Goal: Task Accomplishment & Management: Manage account settings

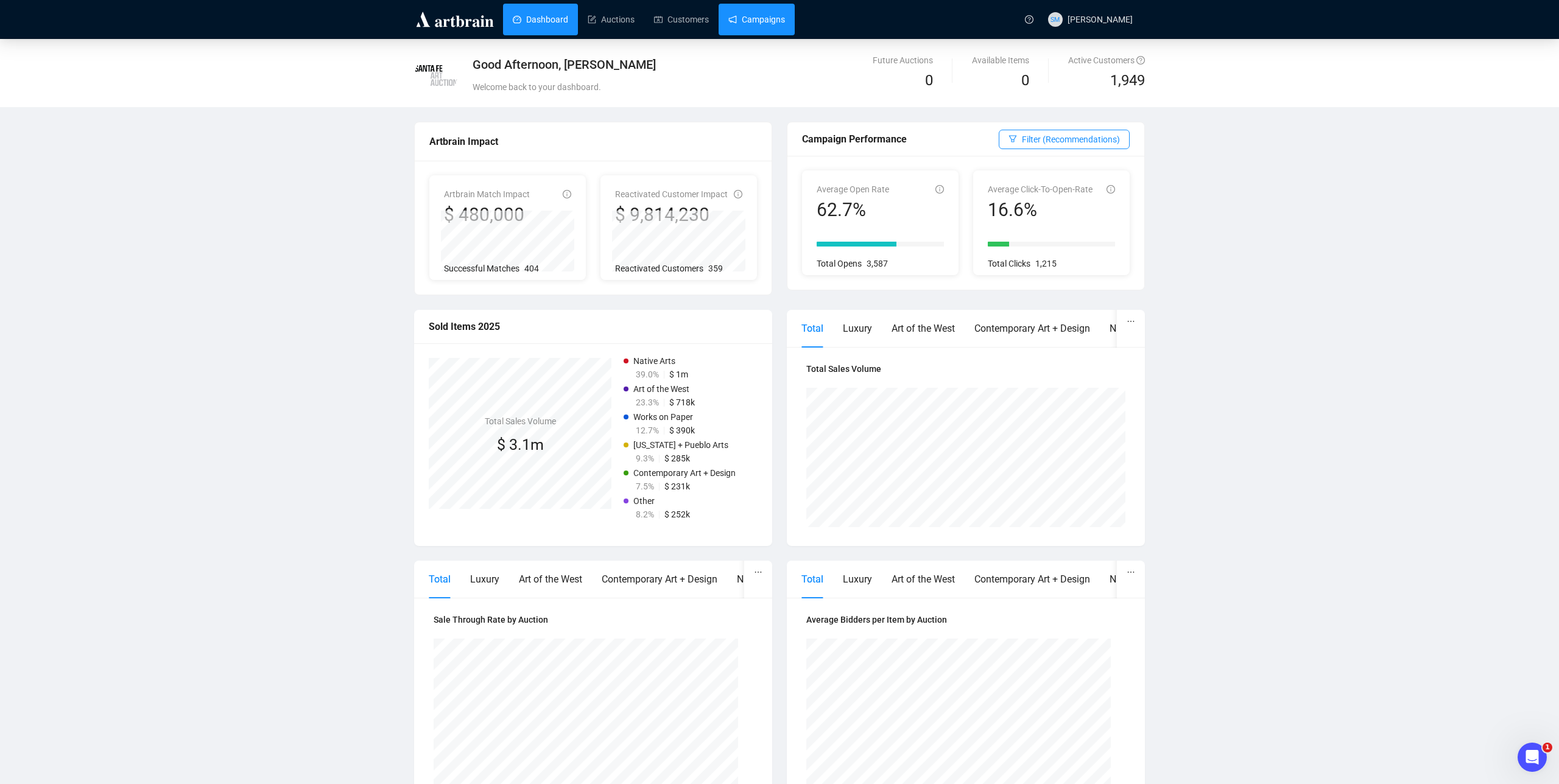
click at [771, 24] on link "Campaigns" at bounding box center [757, 19] width 57 height 31
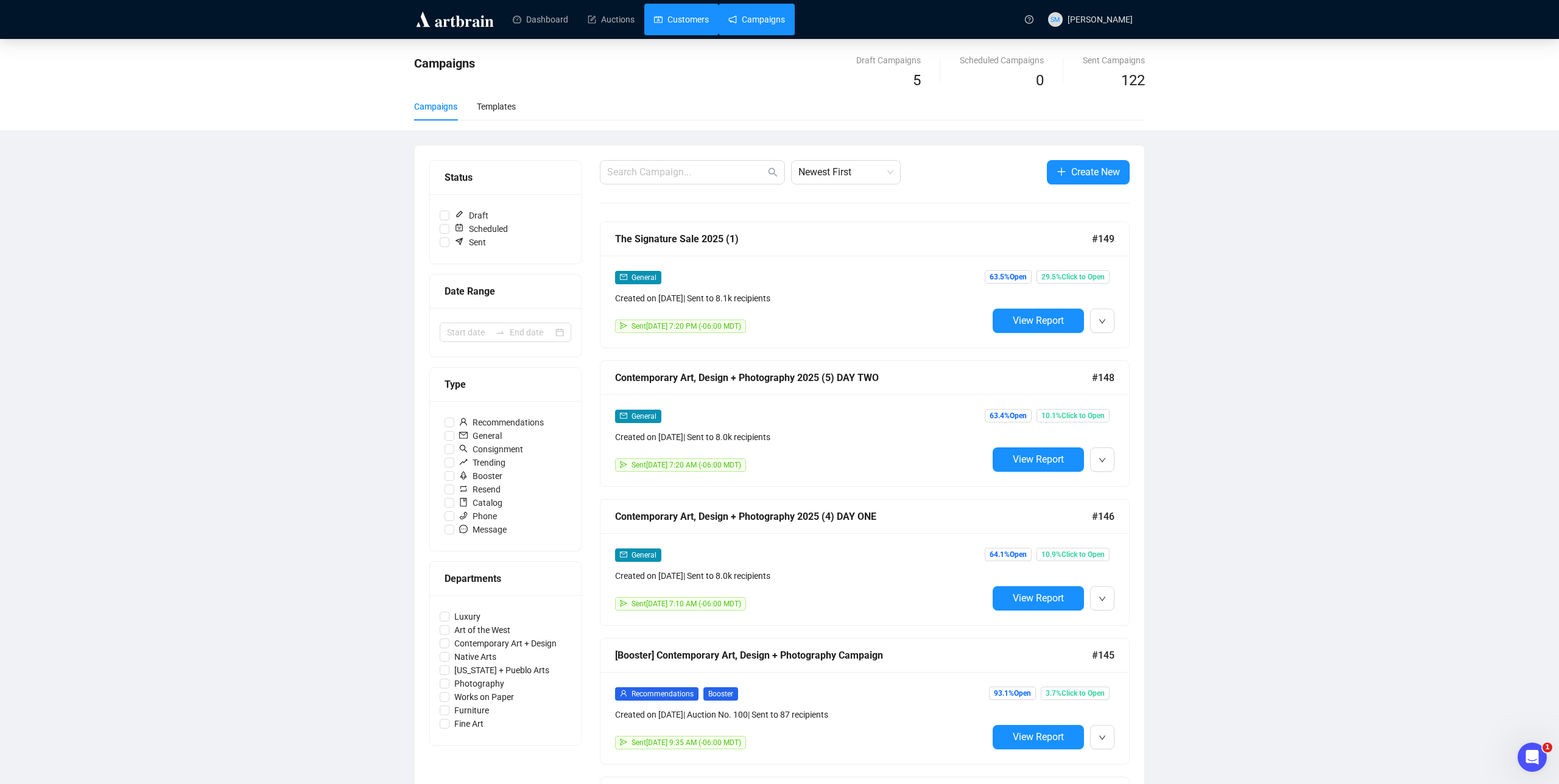
click at [678, 13] on link "Customers" at bounding box center [681, 19] width 55 height 31
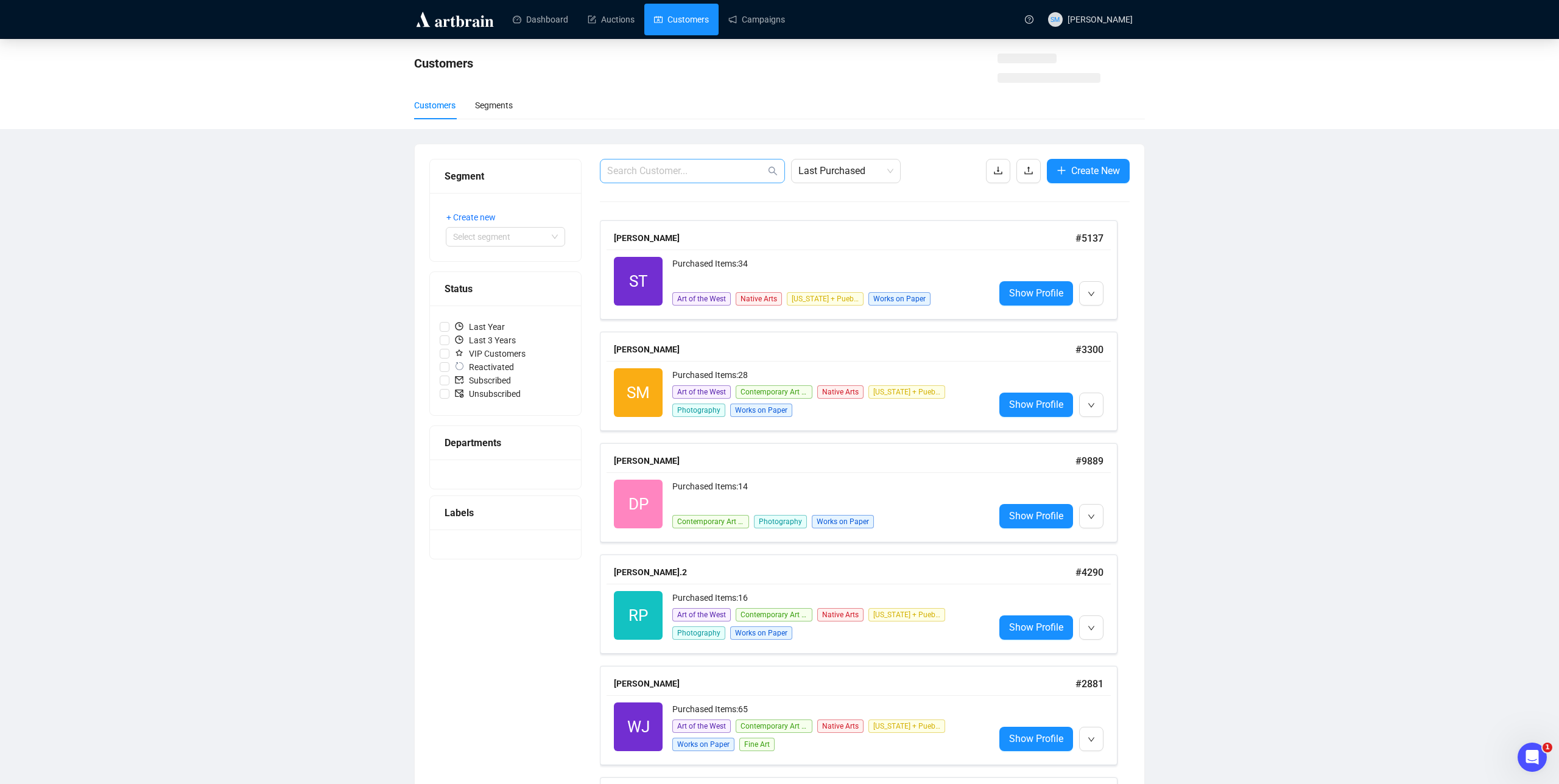
click at [682, 161] on span at bounding box center [692, 170] width 185 height 24
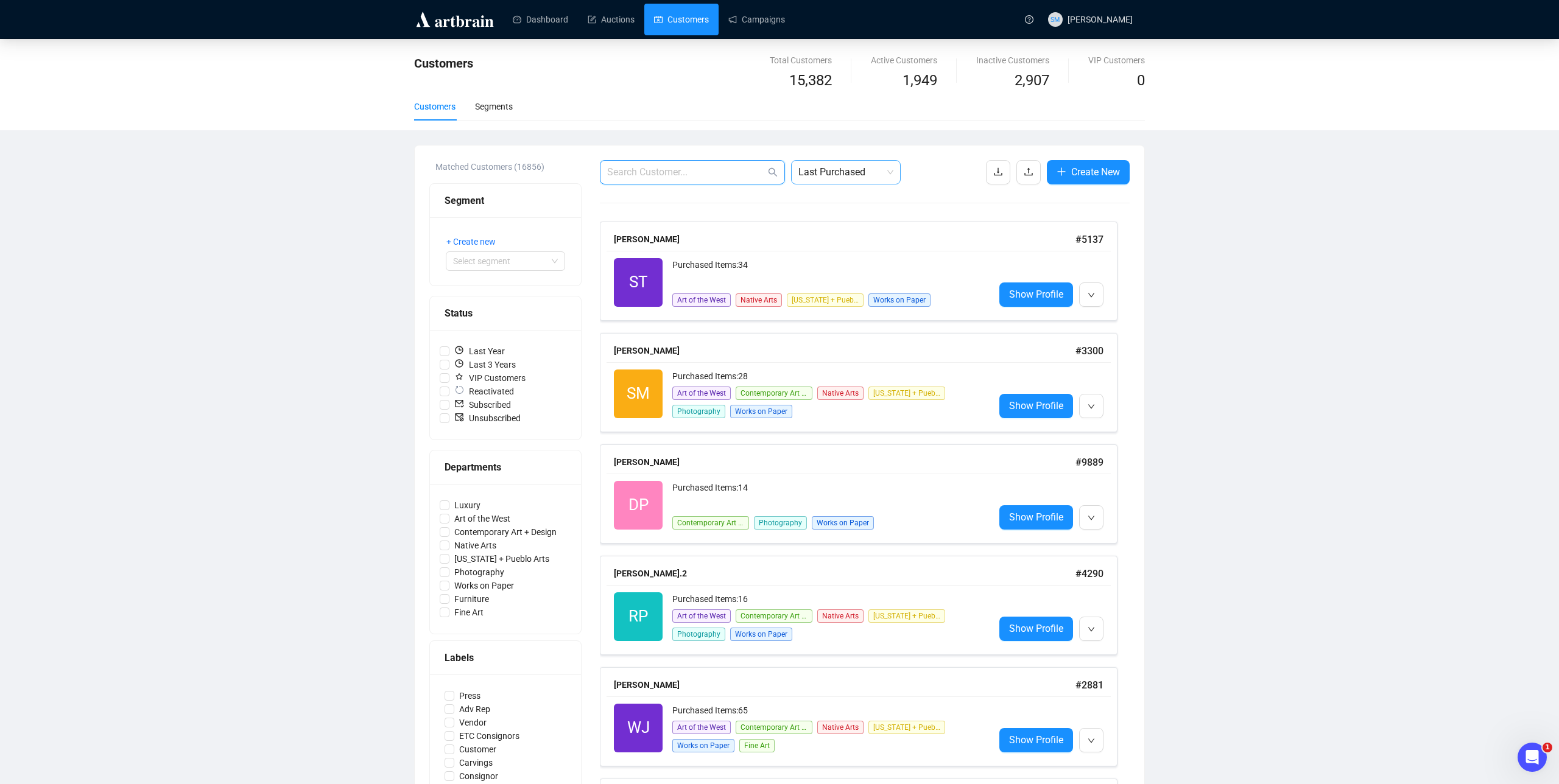
click at [820, 169] on span "Last Purchased" at bounding box center [845, 173] width 95 height 23
click at [810, 272] on div "A-Z" at bounding box center [846, 277] width 90 height 13
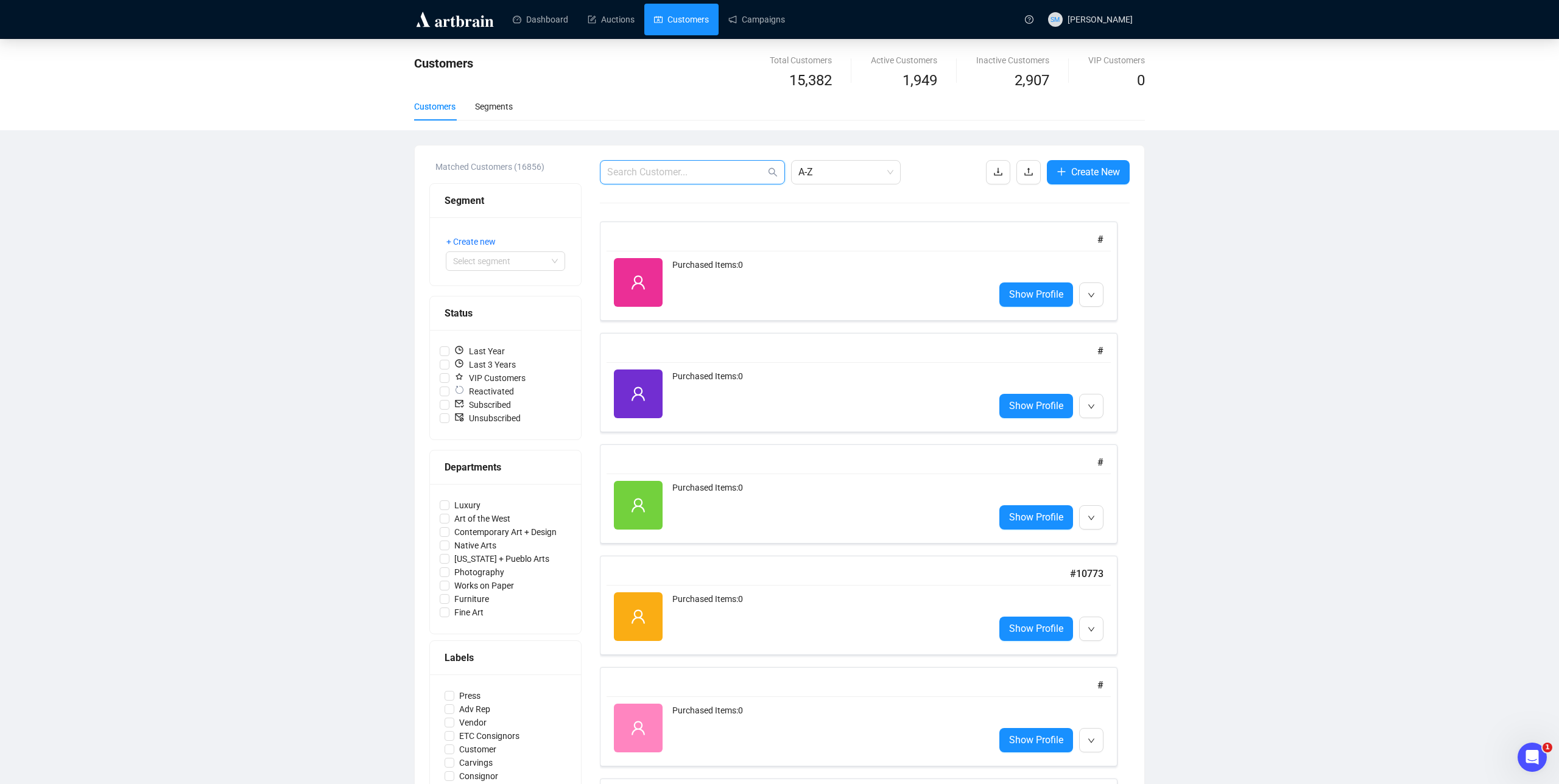
click at [650, 169] on input "text" at bounding box center [686, 173] width 158 height 15
paste input "[EMAIL_ADDRESS][DOMAIN_NAME]"
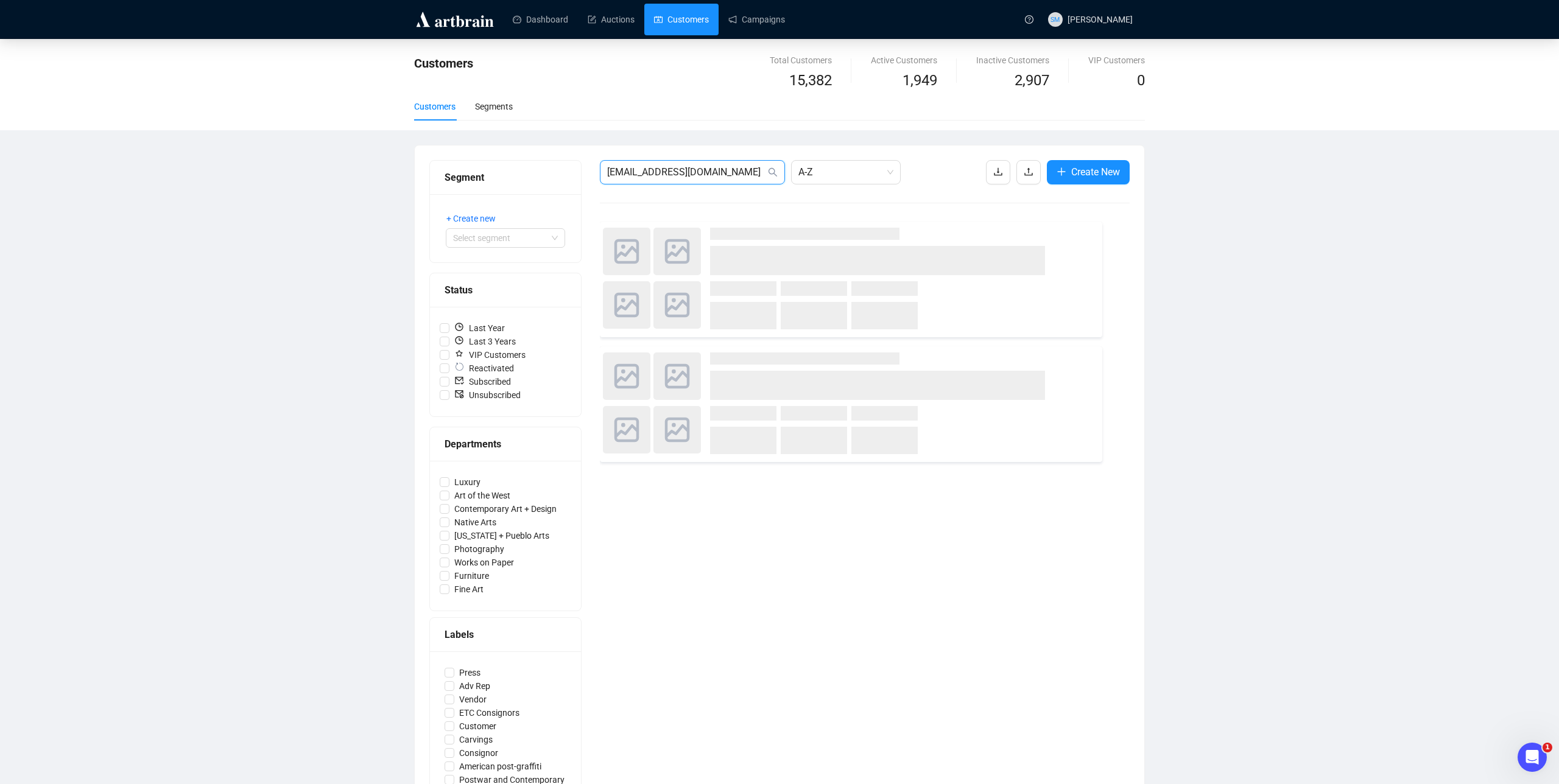
type input "[EMAIL_ADDRESS][DOMAIN_NAME]"
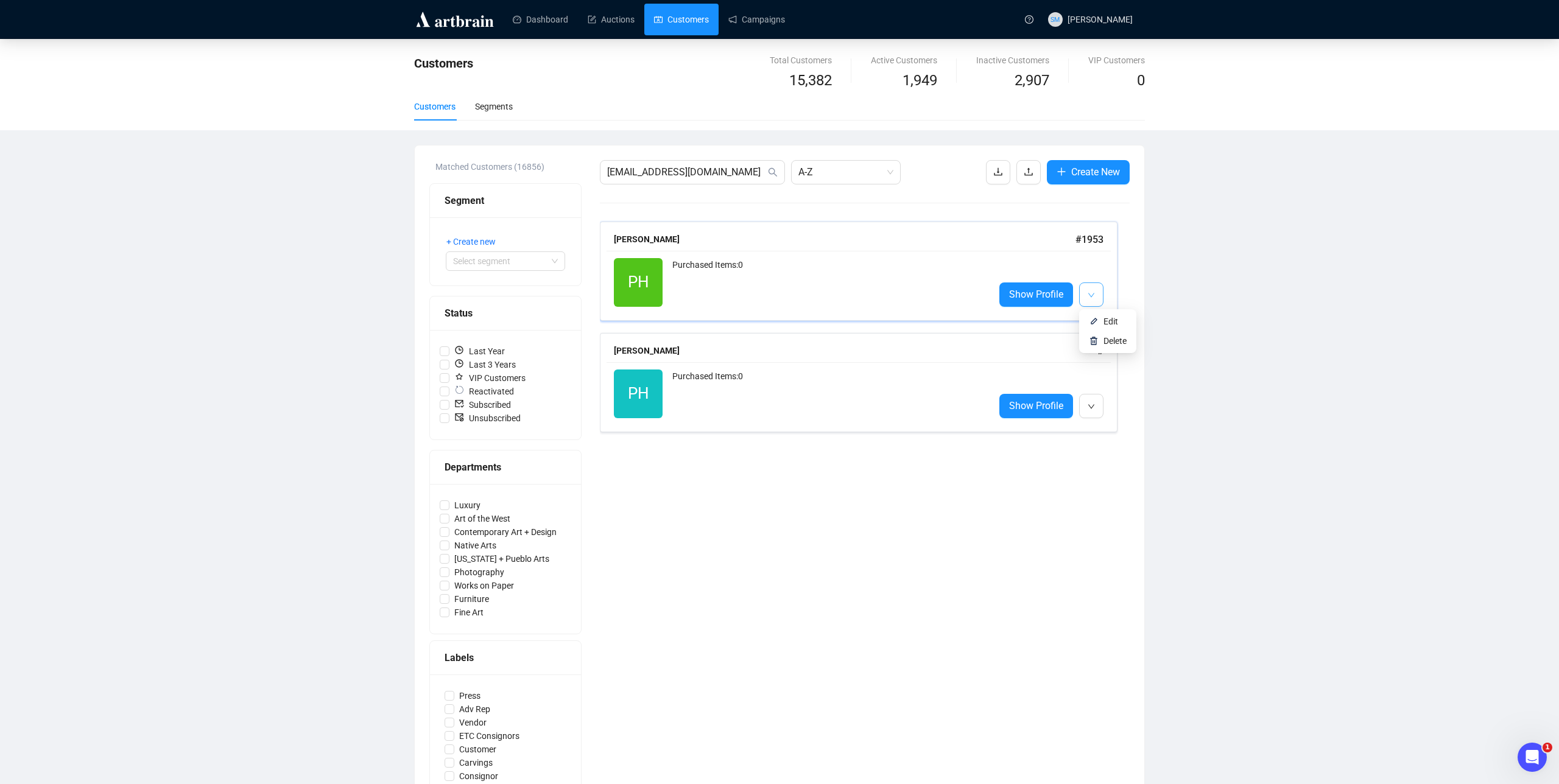
click at [1088, 292] on icon "down" at bounding box center [1092, 296] width 7 height 7
click at [1110, 336] on span "Delete" at bounding box center [1115, 341] width 23 height 9
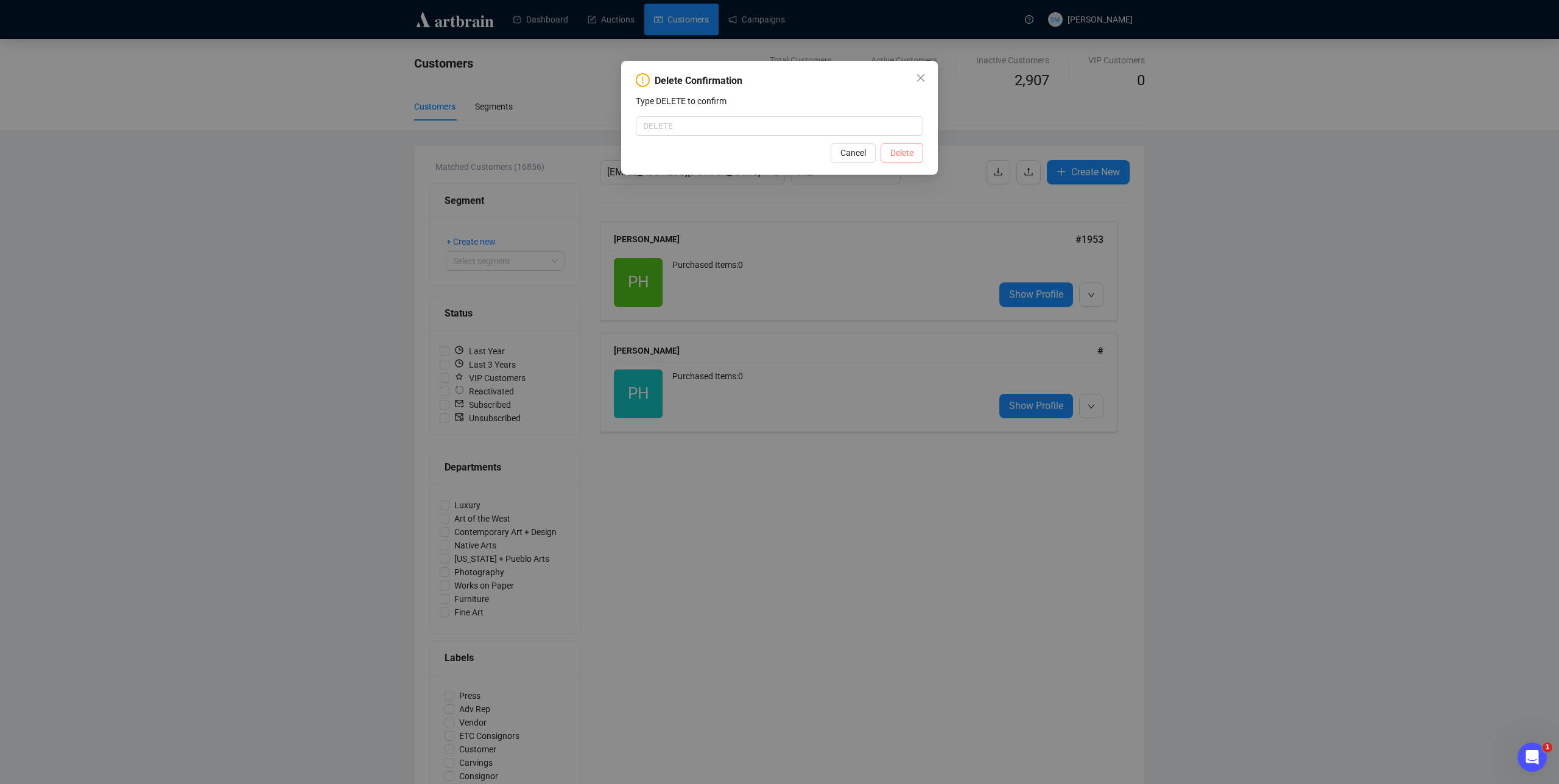
click at [909, 158] on span "Delete" at bounding box center [902, 153] width 23 height 13
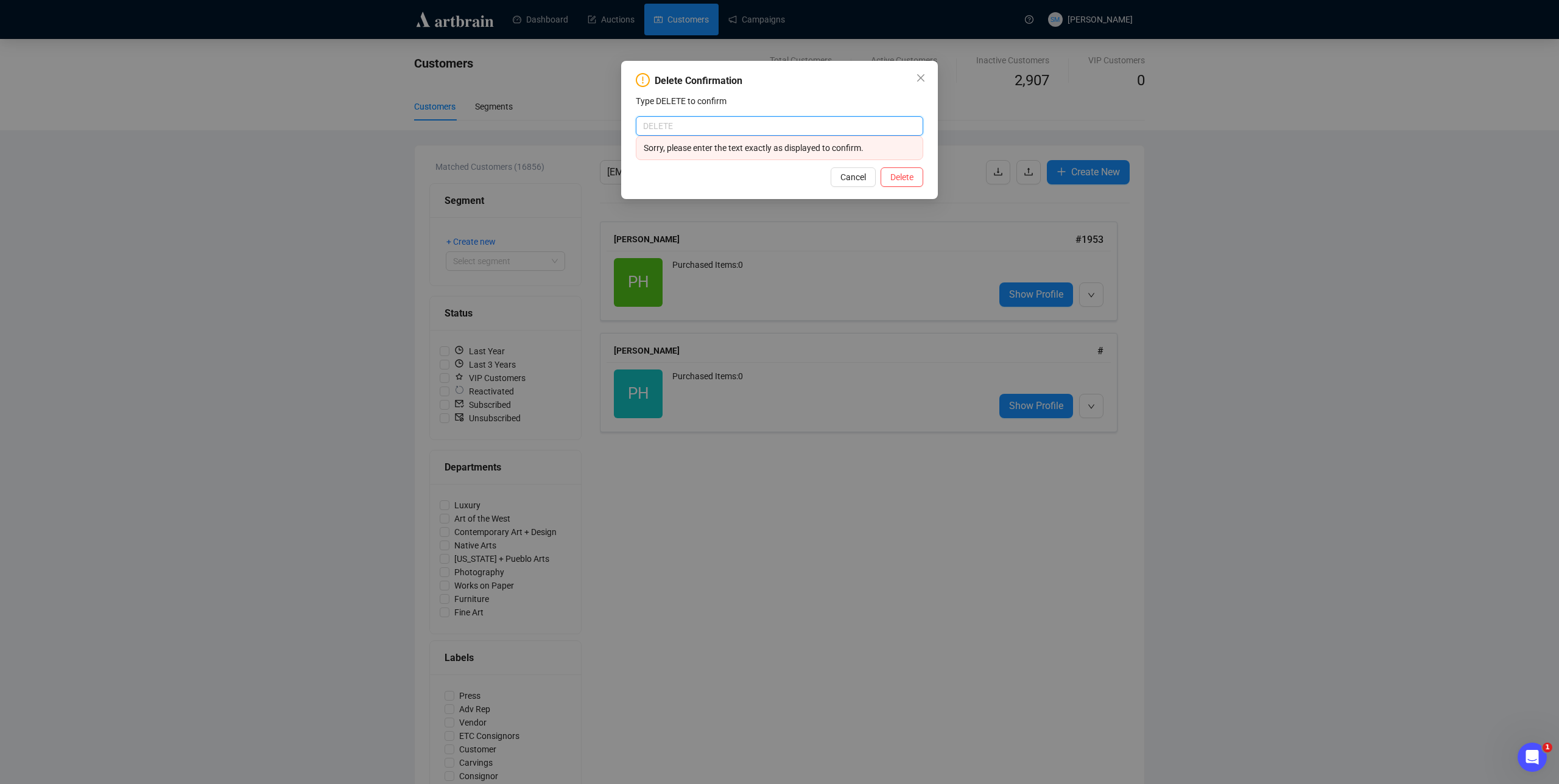
click at [717, 124] on input "text" at bounding box center [779, 126] width 288 height 20
type input "DELETE"
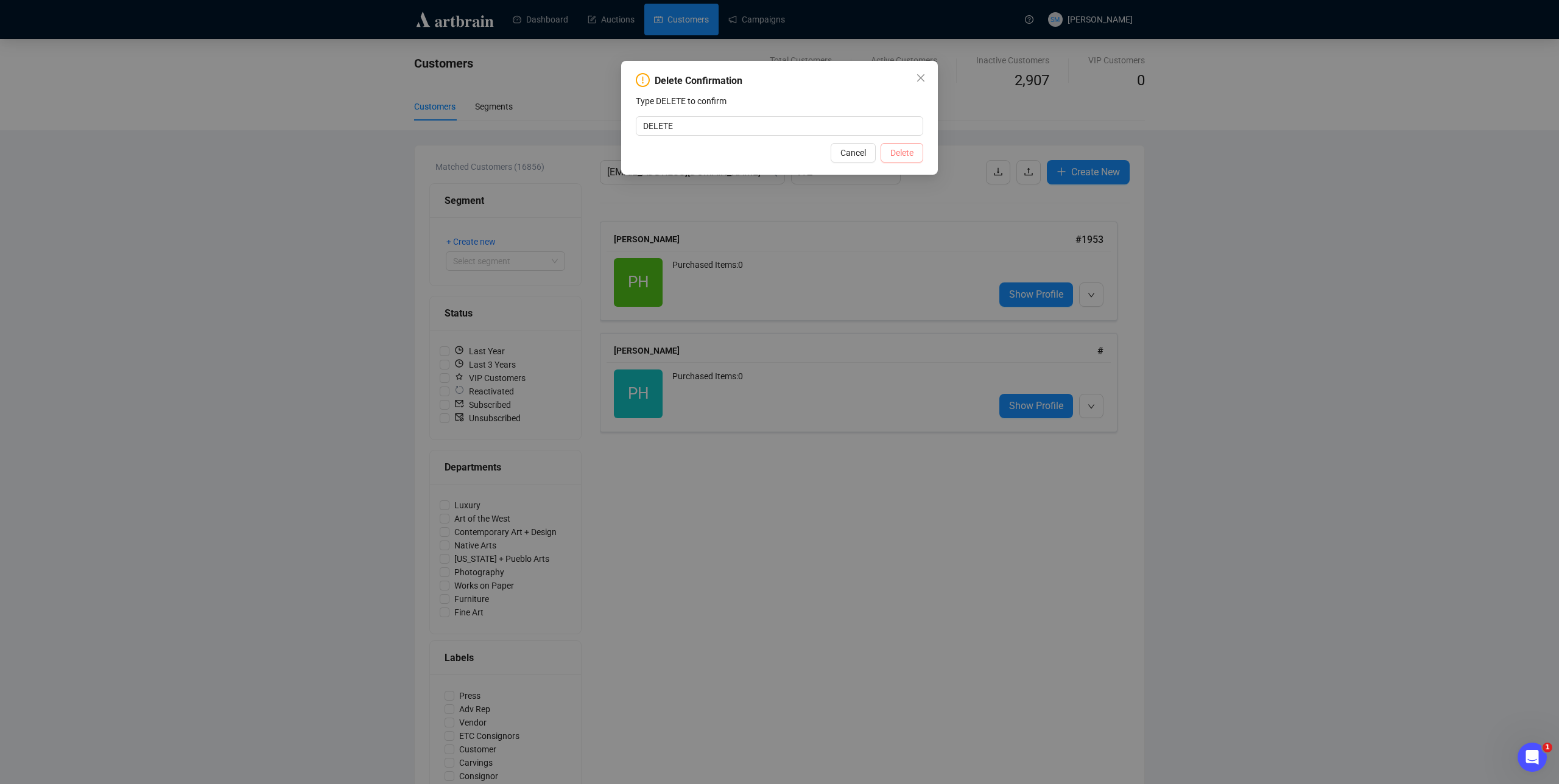
click at [901, 147] on button "Delete" at bounding box center [901, 153] width 43 height 20
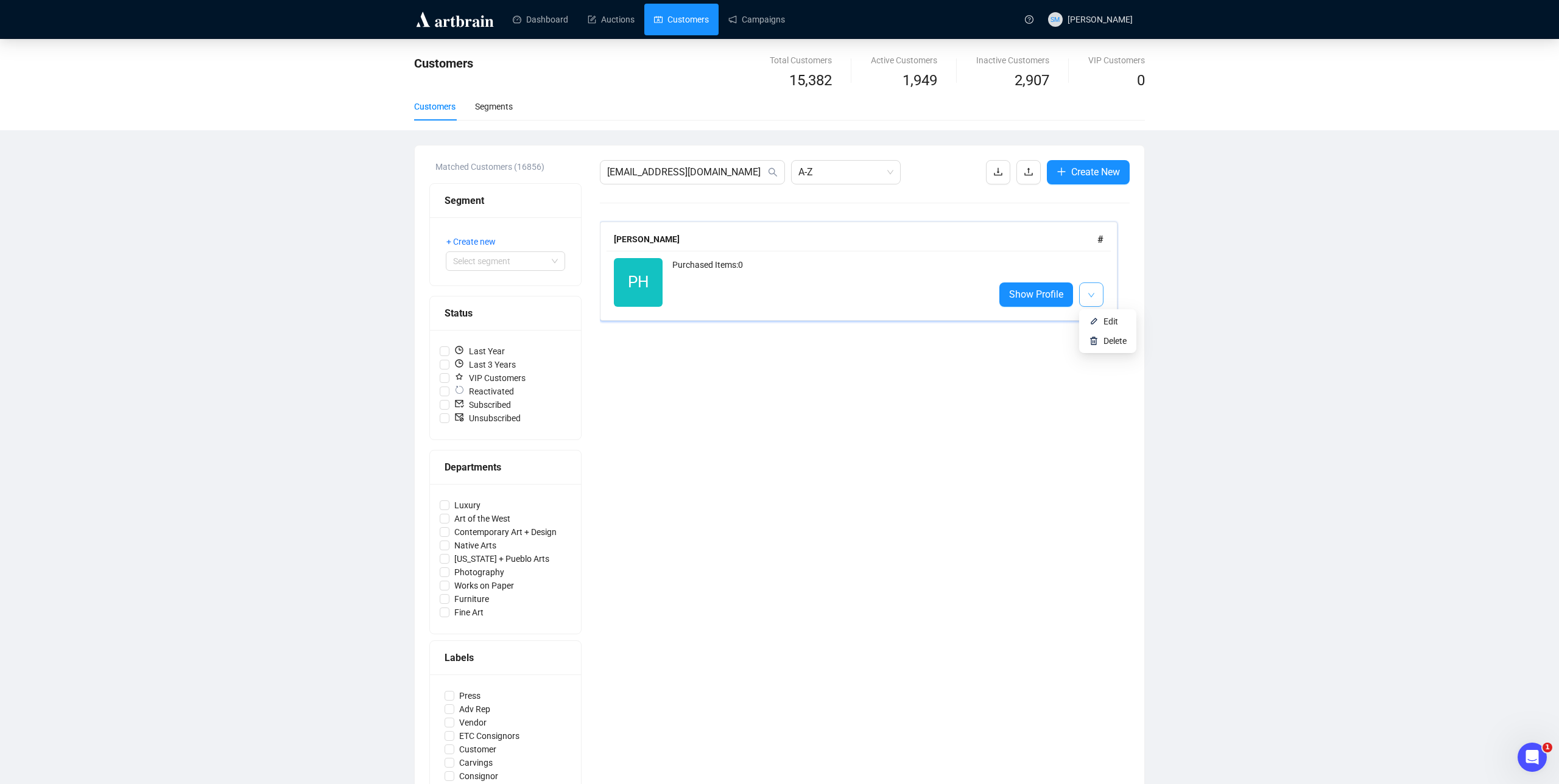
click at [1089, 300] on span "button" at bounding box center [1092, 294] width 7 height 15
click at [1102, 340] on li "Delete" at bounding box center [1108, 341] width 52 height 20
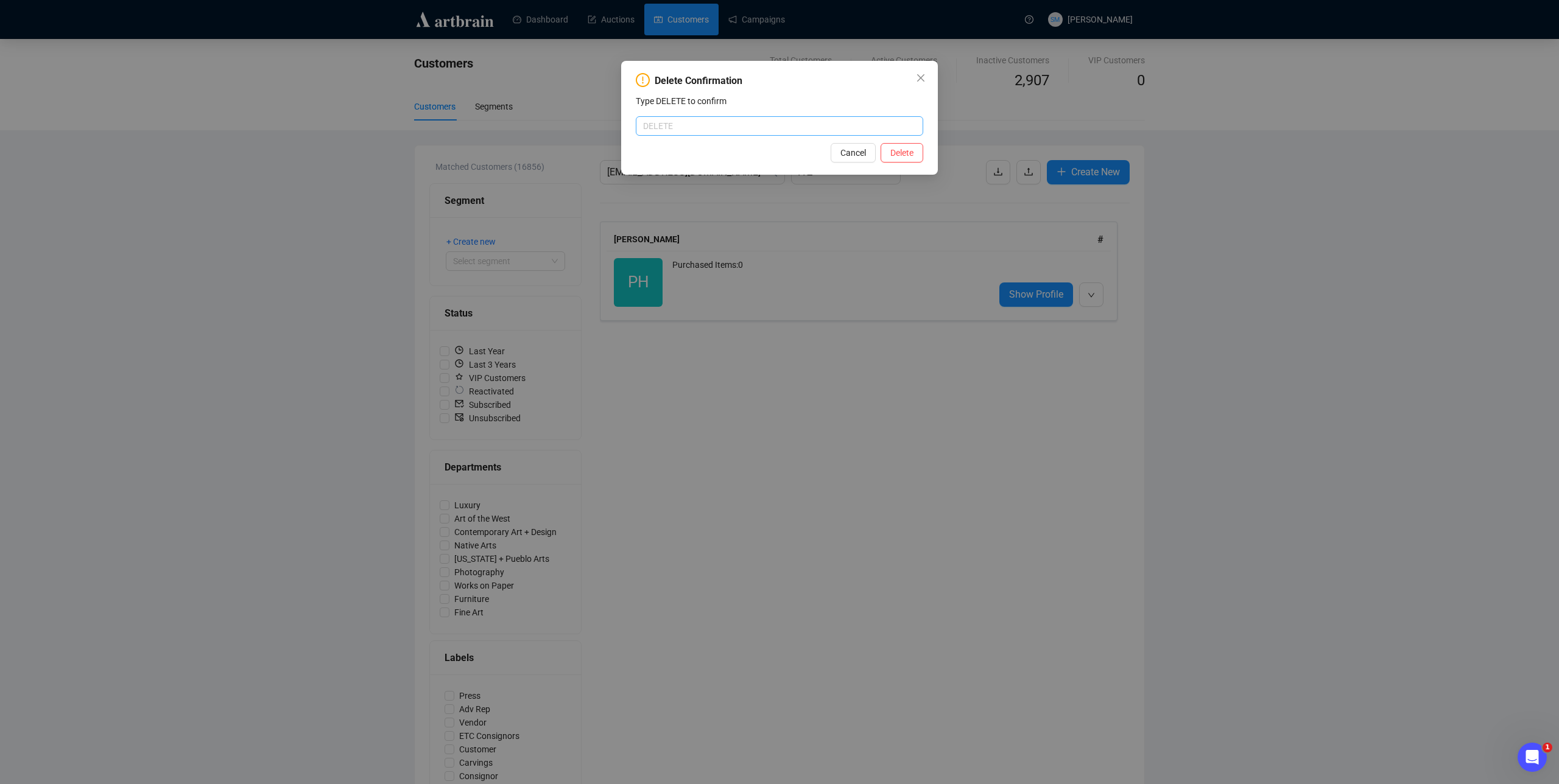
click at [775, 124] on input "text" at bounding box center [779, 126] width 288 height 20
type input "DELETE"
click at [904, 159] on span "Delete" at bounding box center [902, 153] width 23 height 13
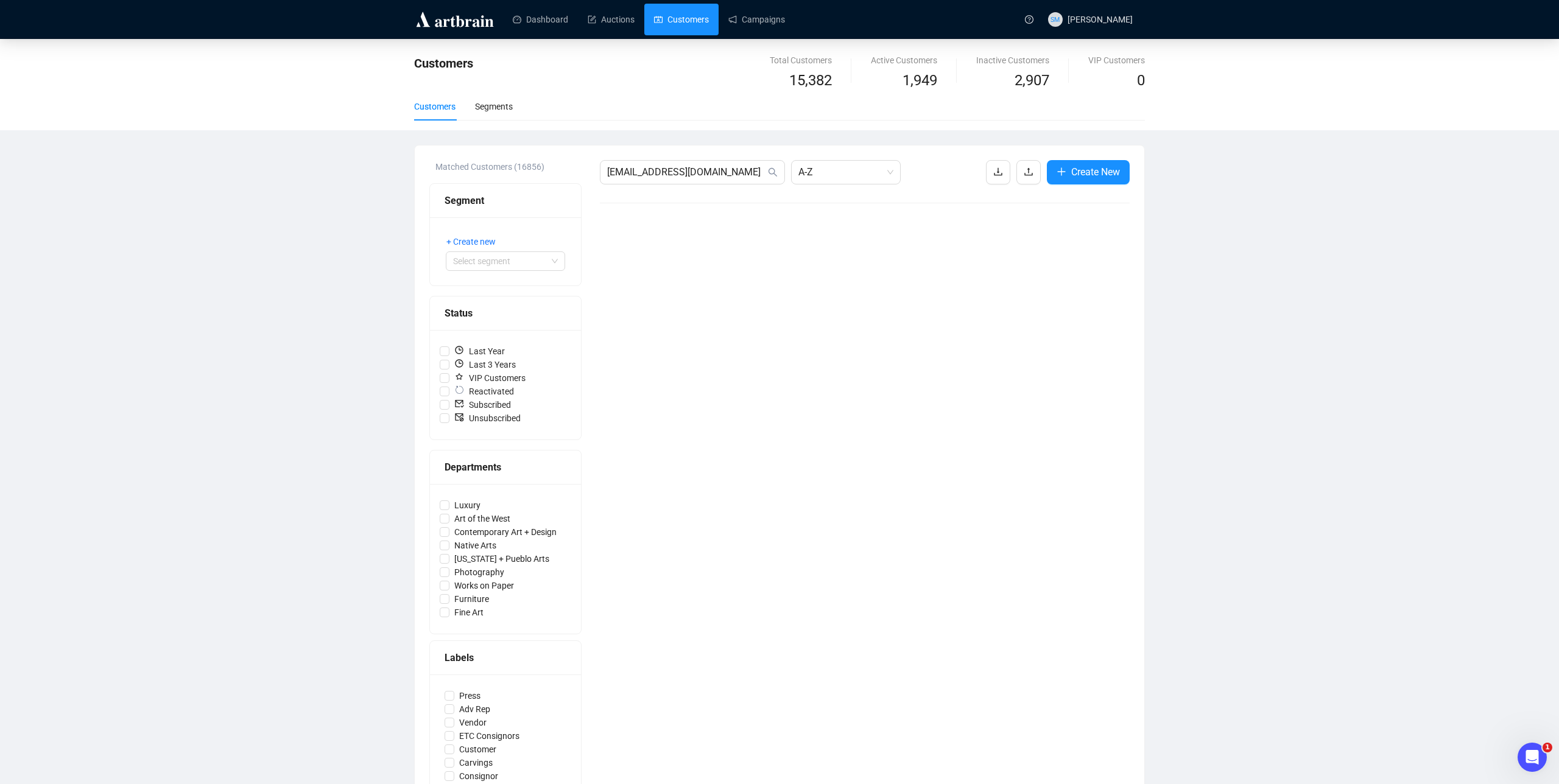
click at [697, 294] on div "[EMAIL_ADDRESS][DOMAIN_NAME] A-Z Create New" at bounding box center [865, 618] width 530 height 916
drag, startPoint x: 695, startPoint y: 325, endPoint x: 652, endPoint y: 264, distance: 74.6
click at [695, 325] on div "[EMAIL_ADDRESS][DOMAIN_NAME] A-Z Create New" at bounding box center [865, 618] width 530 height 916
click at [437, 108] on div "Customers" at bounding box center [435, 106] width 42 height 13
click at [764, 20] on link "Campaigns" at bounding box center [757, 19] width 57 height 31
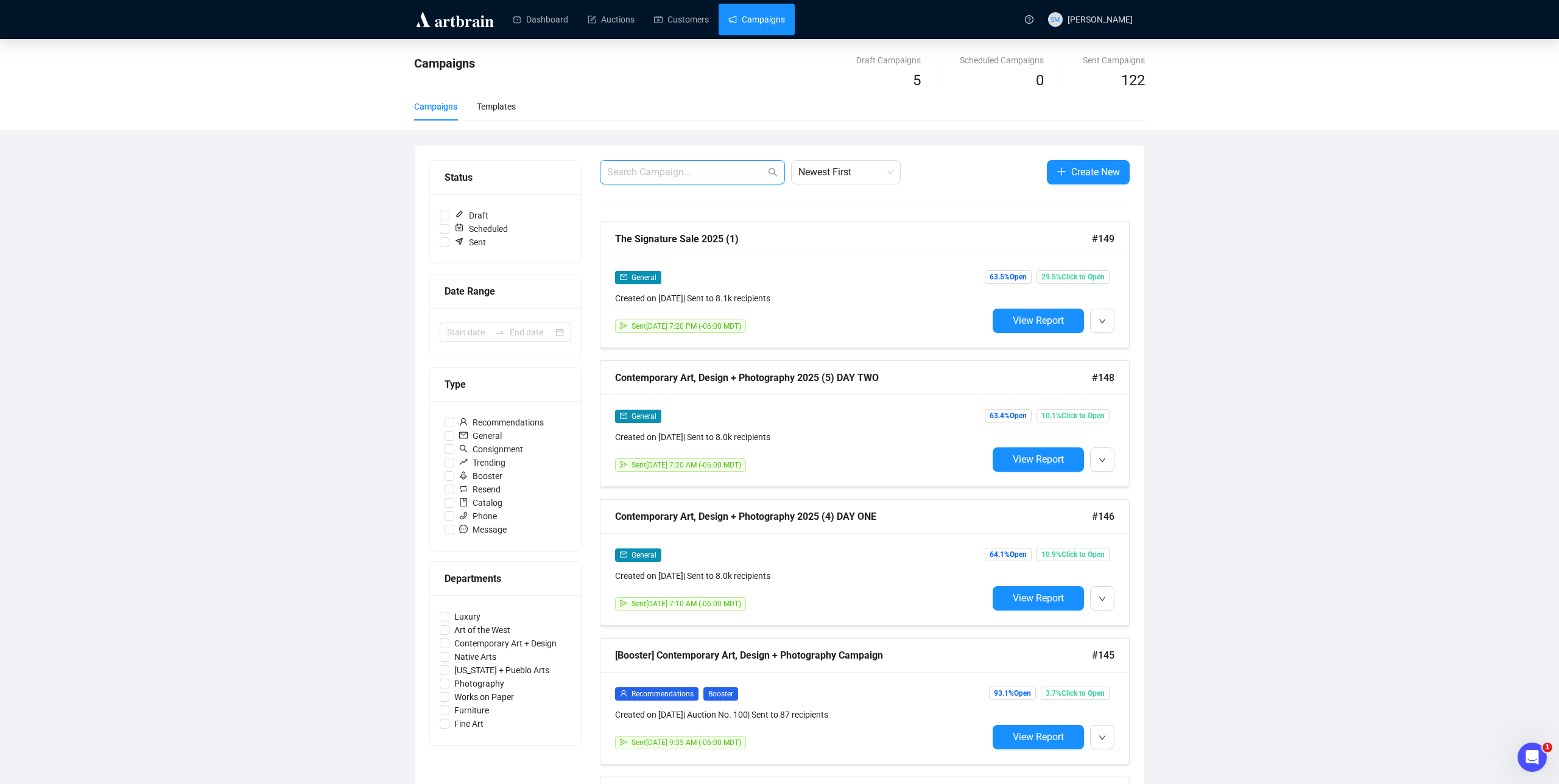
click at [704, 177] on input "text" at bounding box center [686, 173] width 158 height 15
click at [837, 176] on span "Newest First" at bounding box center [845, 173] width 95 height 23
click at [682, 22] on link "Customers" at bounding box center [681, 19] width 55 height 31
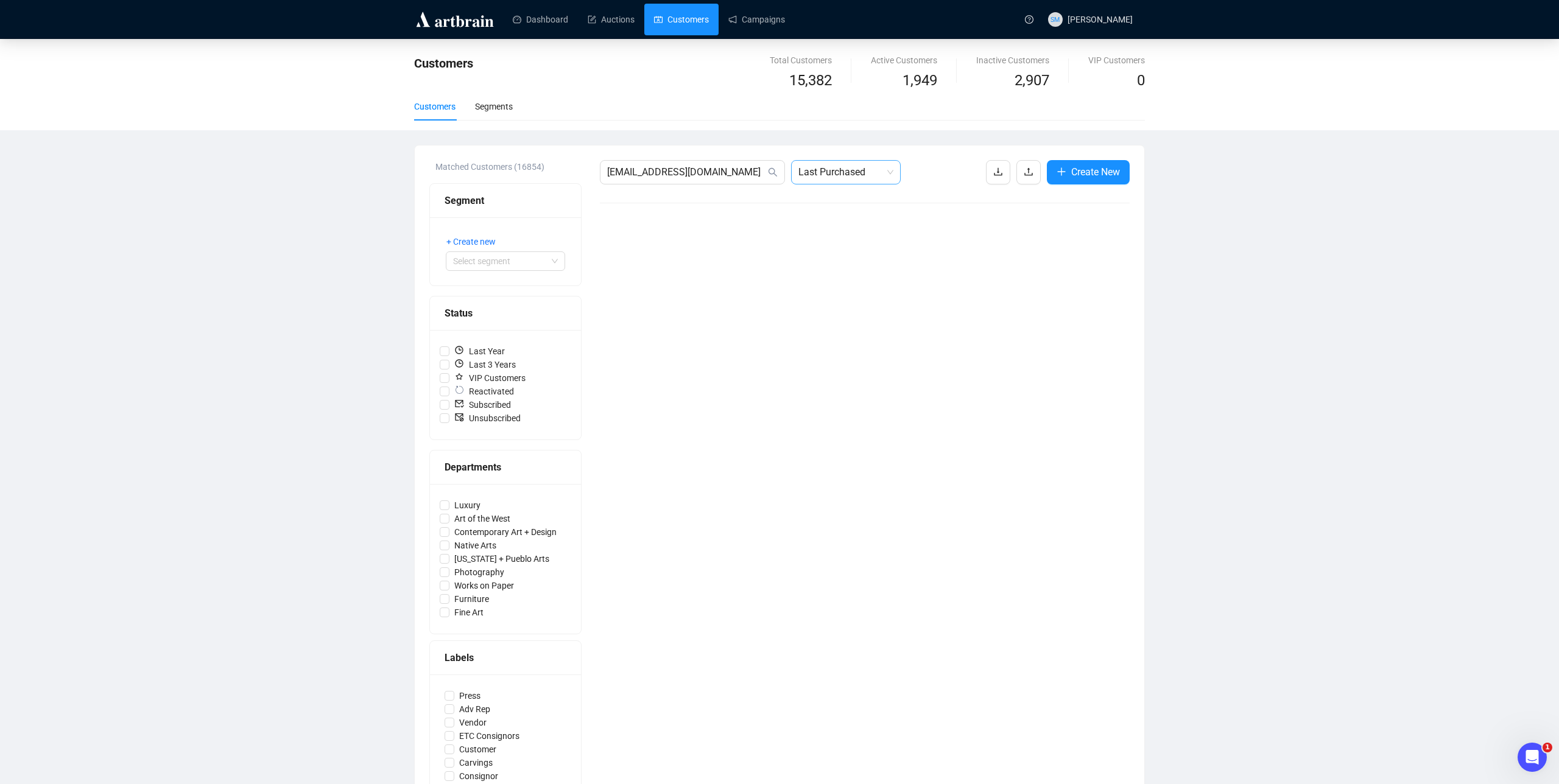
click at [872, 174] on span "Last Purchased" at bounding box center [845, 173] width 95 height 23
click at [821, 274] on div "A-Z" at bounding box center [846, 277] width 90 height 13
click at [682, 172] on input "[EMAIL_ADDRESS][DOMAIN_NAME]" at bounding box center [686, 173] width 158 height 15
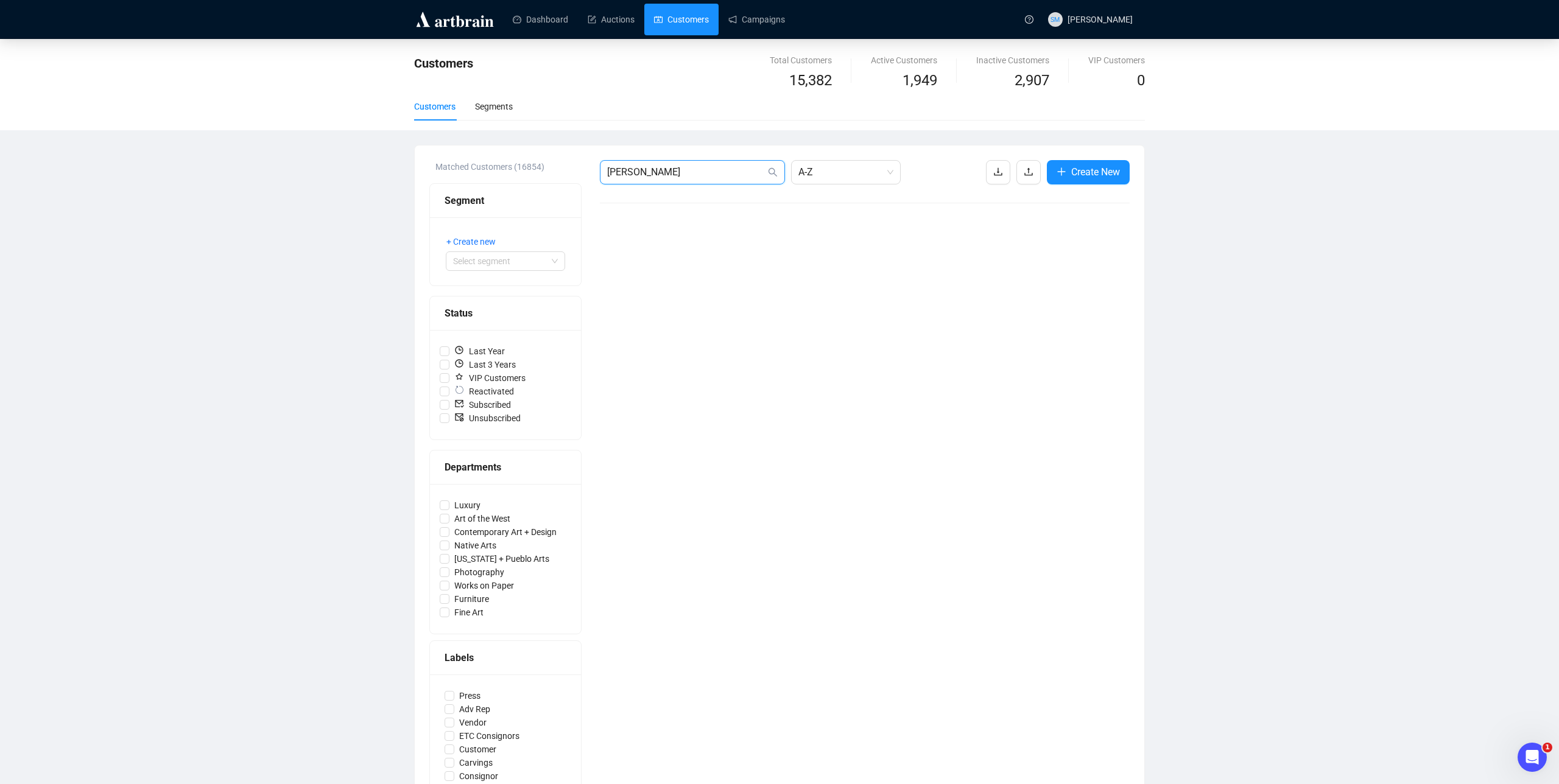
type input "[PERSON_NAME]"
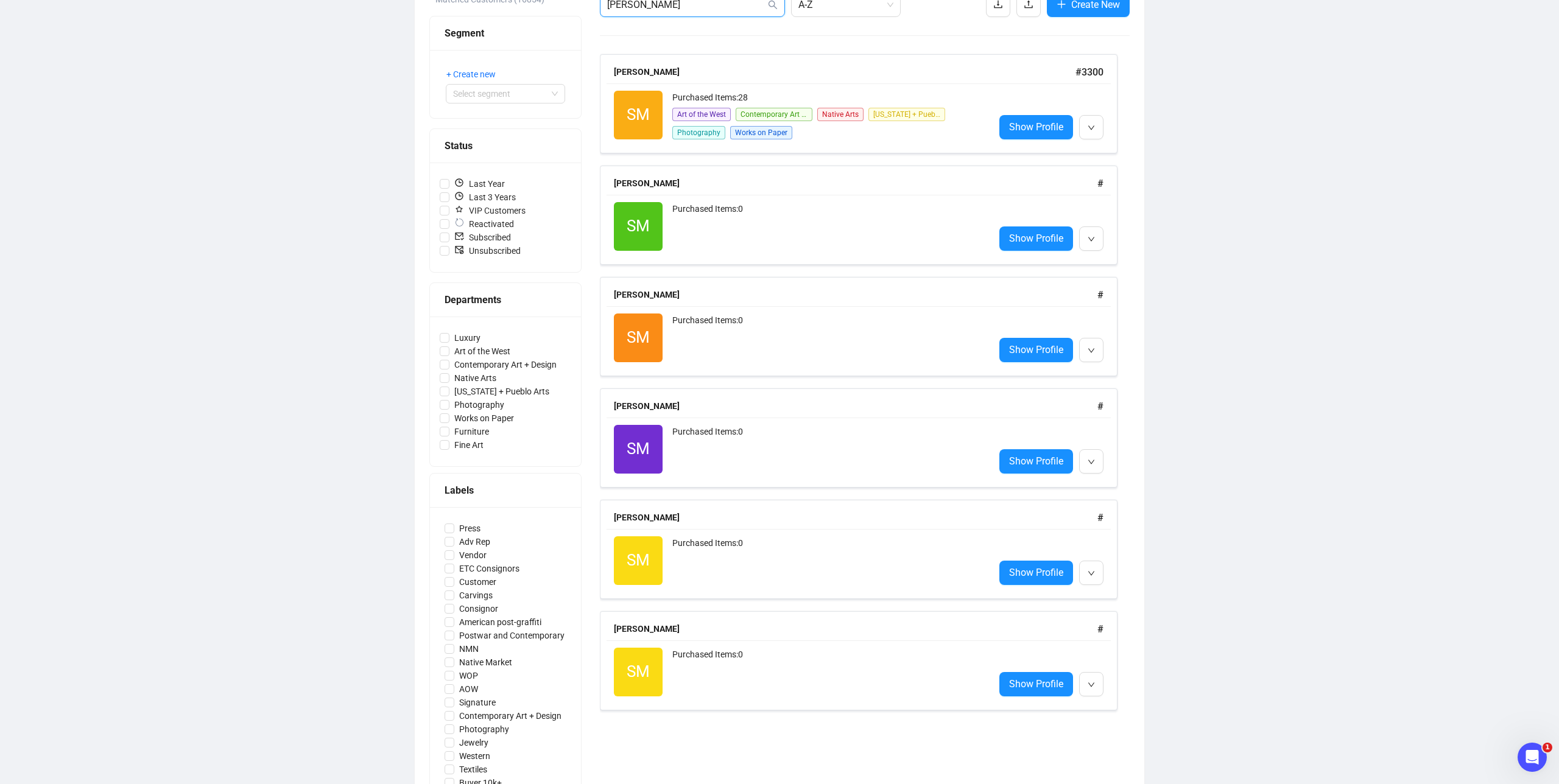
scroll to position [173, 0]
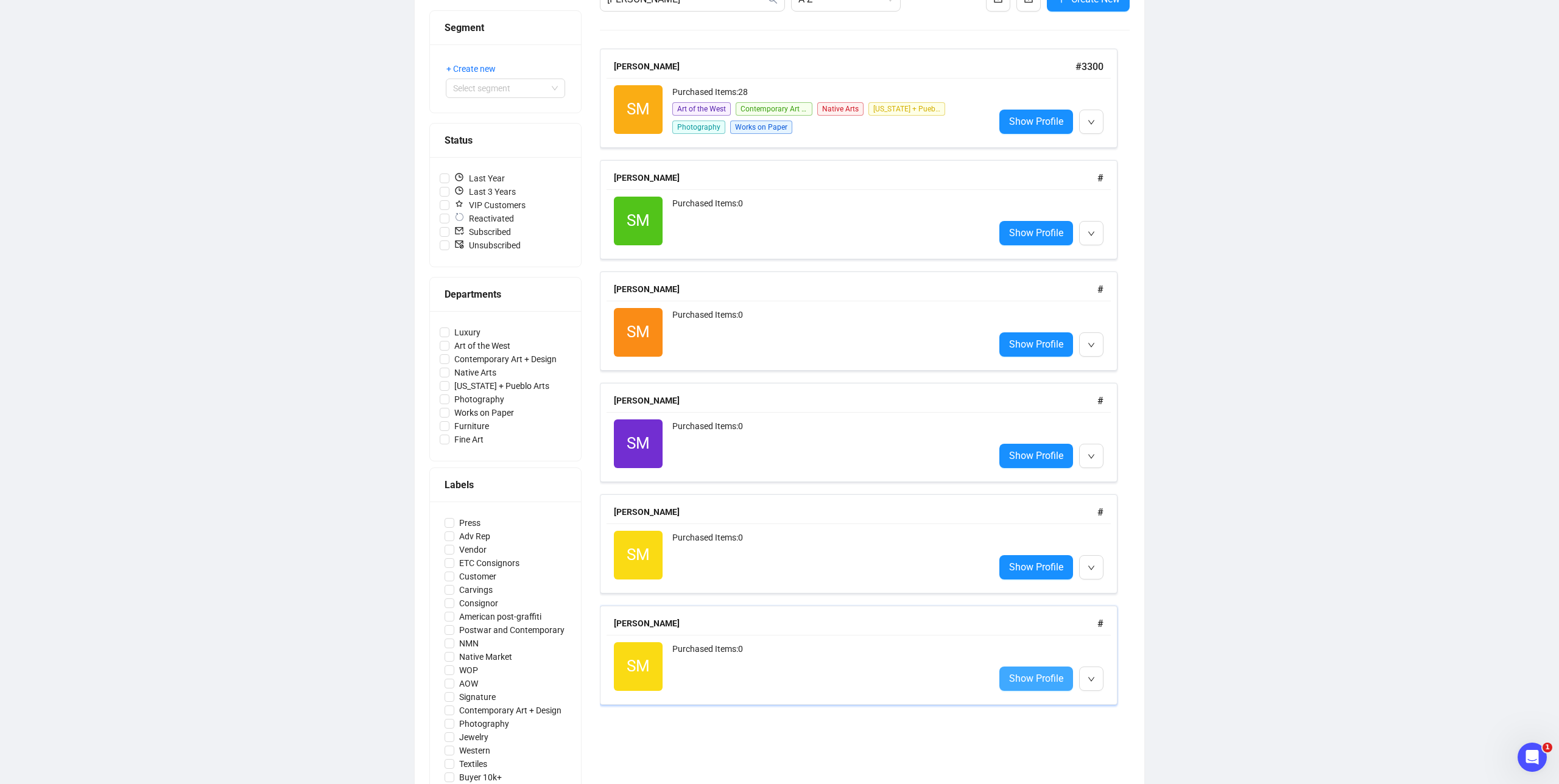
click at [1039, 683] on span "Show Profile" at bounding box center [1036, 678] width 54 height 15
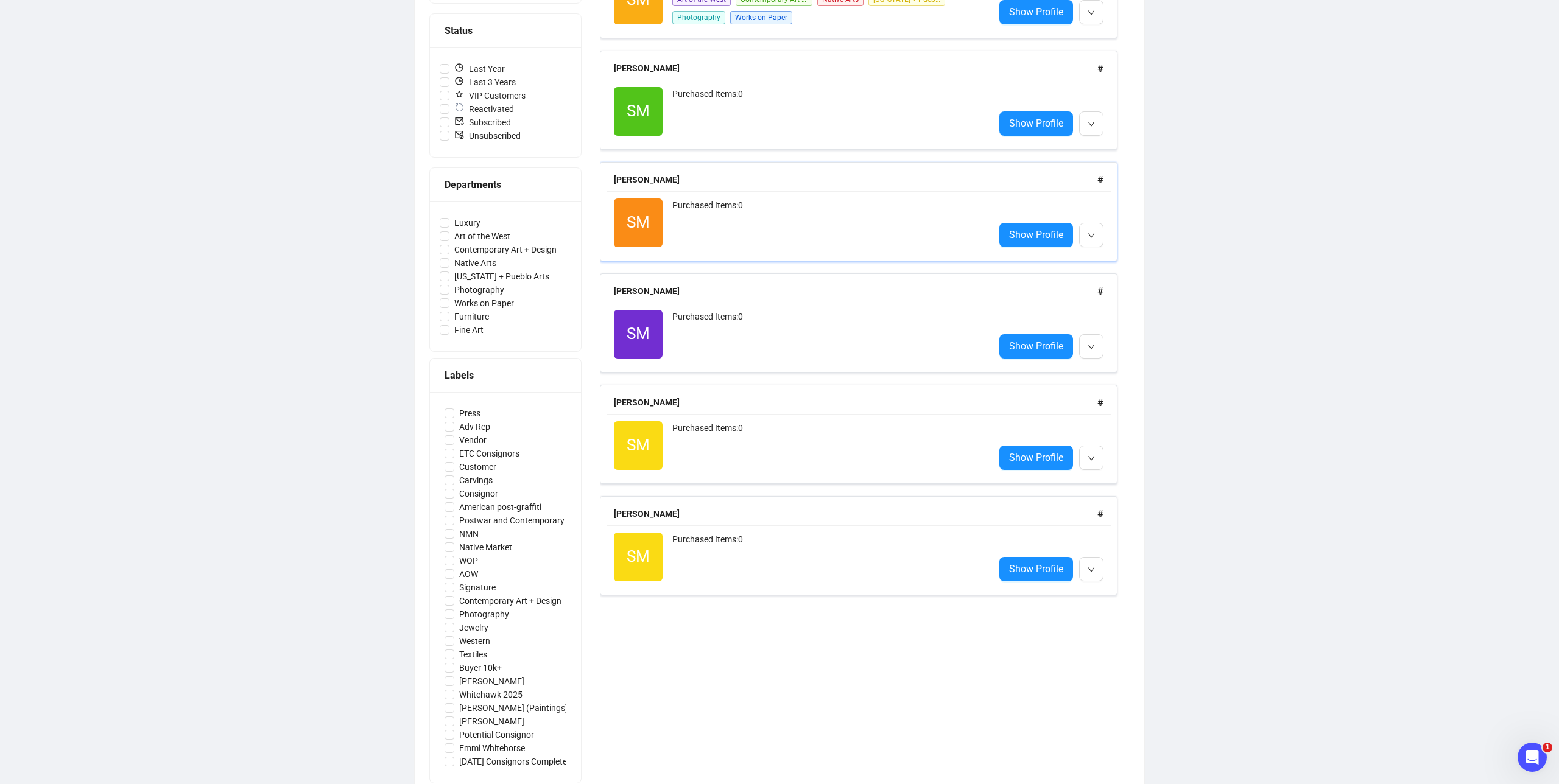
scroll to position [306, 0]
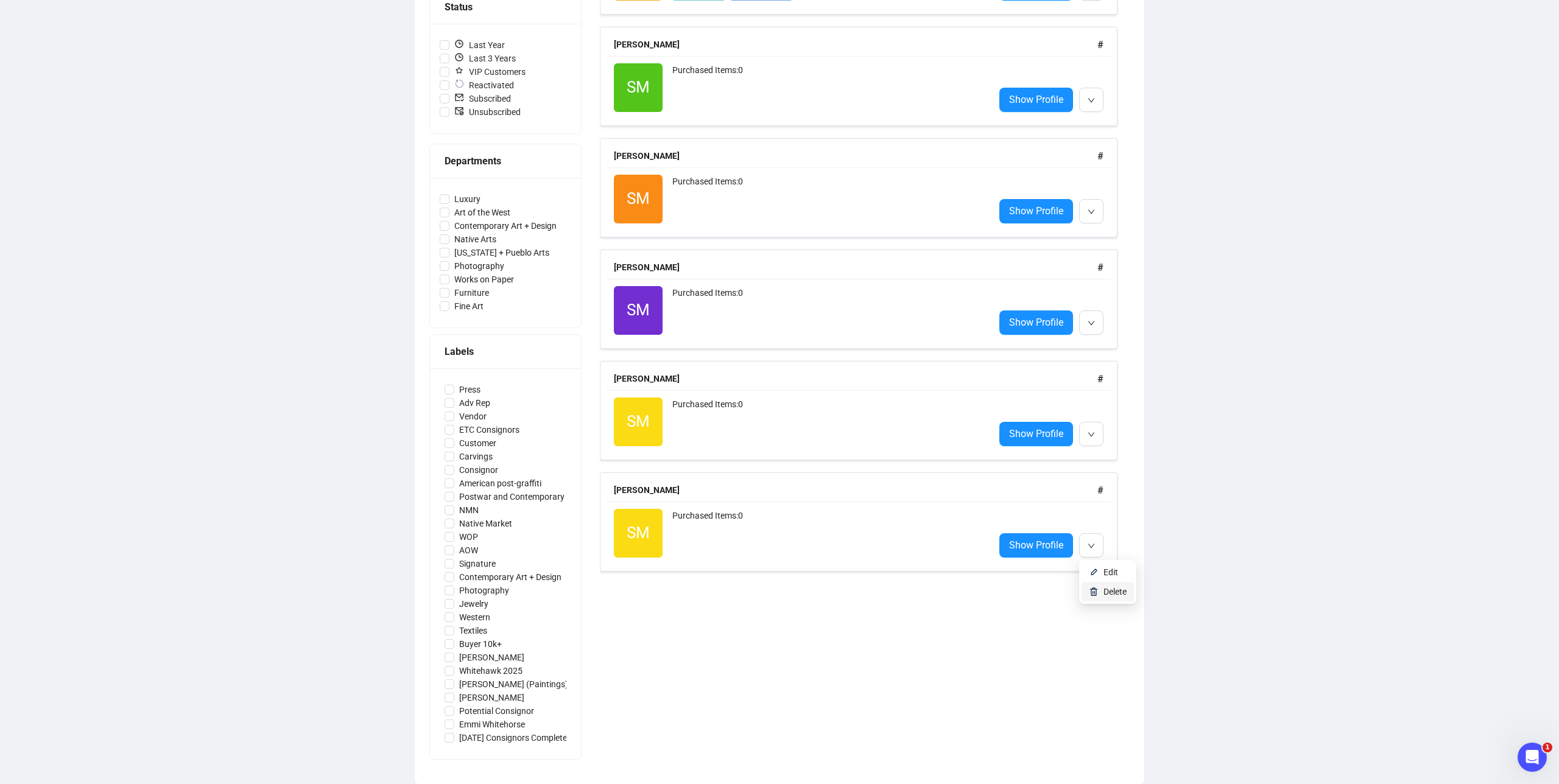
click at [1105, 590] on span "Delete" at bounding box center [1115, 591] width 23 height 9
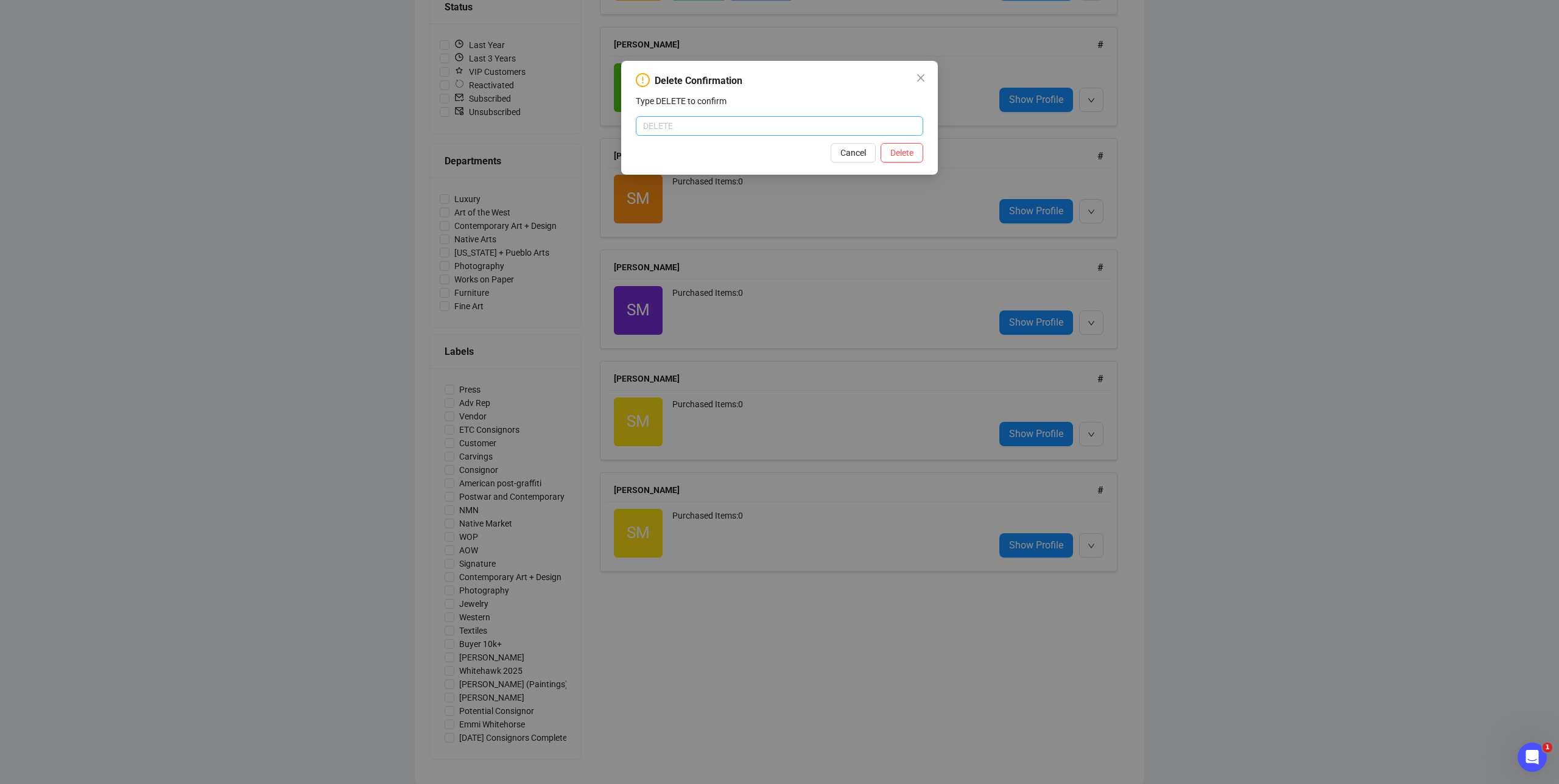
click at [775, 134] on input "text" at bounding box center [779, 126] width 288 height 20
type input "DELETE"
click at [899, 158] on span "Delete" at bounding box center [902, 153] width 23 height 13
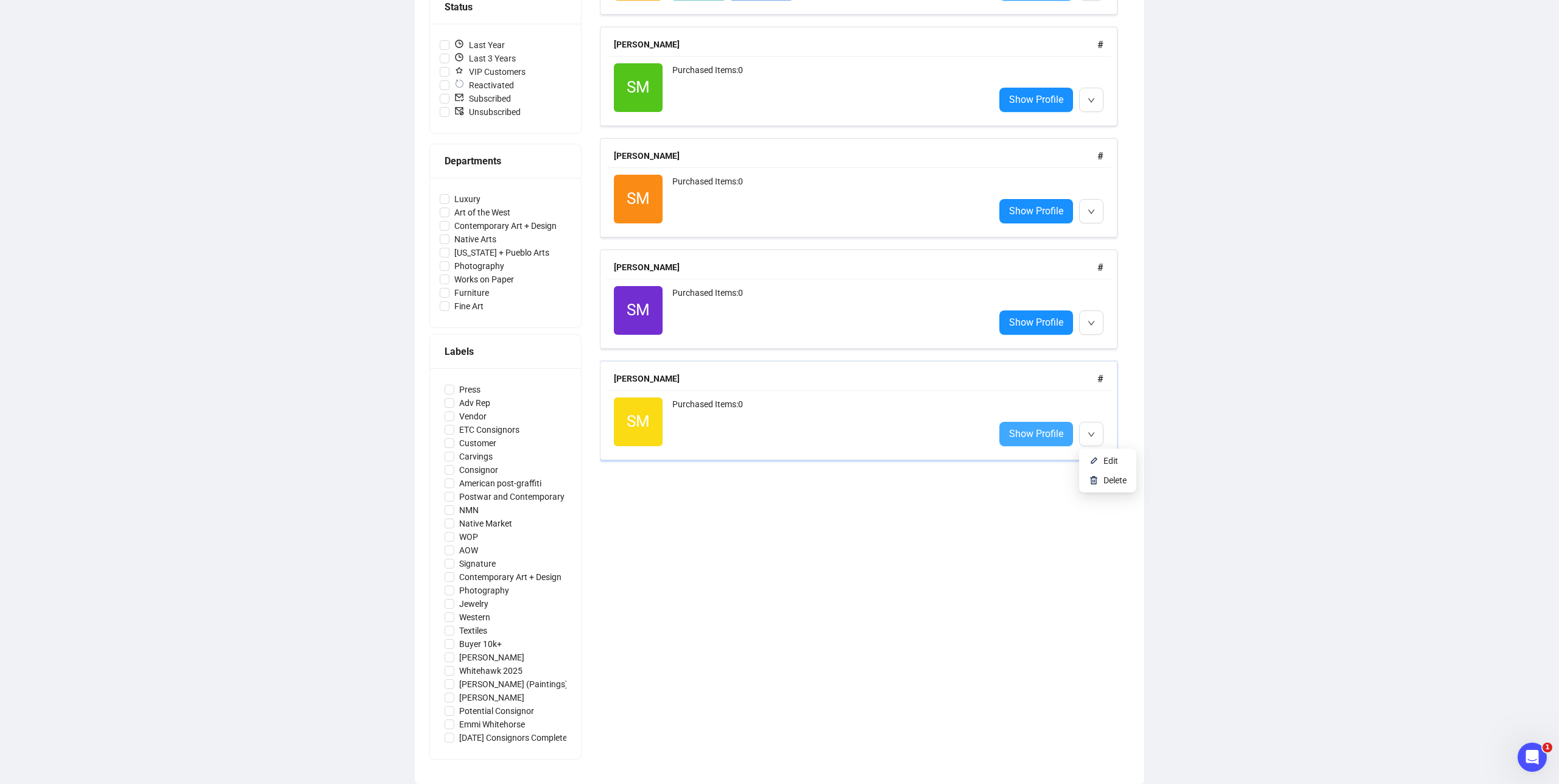
click at [1026, 430] on span "Show Profile" at bounding box center [1036, 433] width 54 height 15
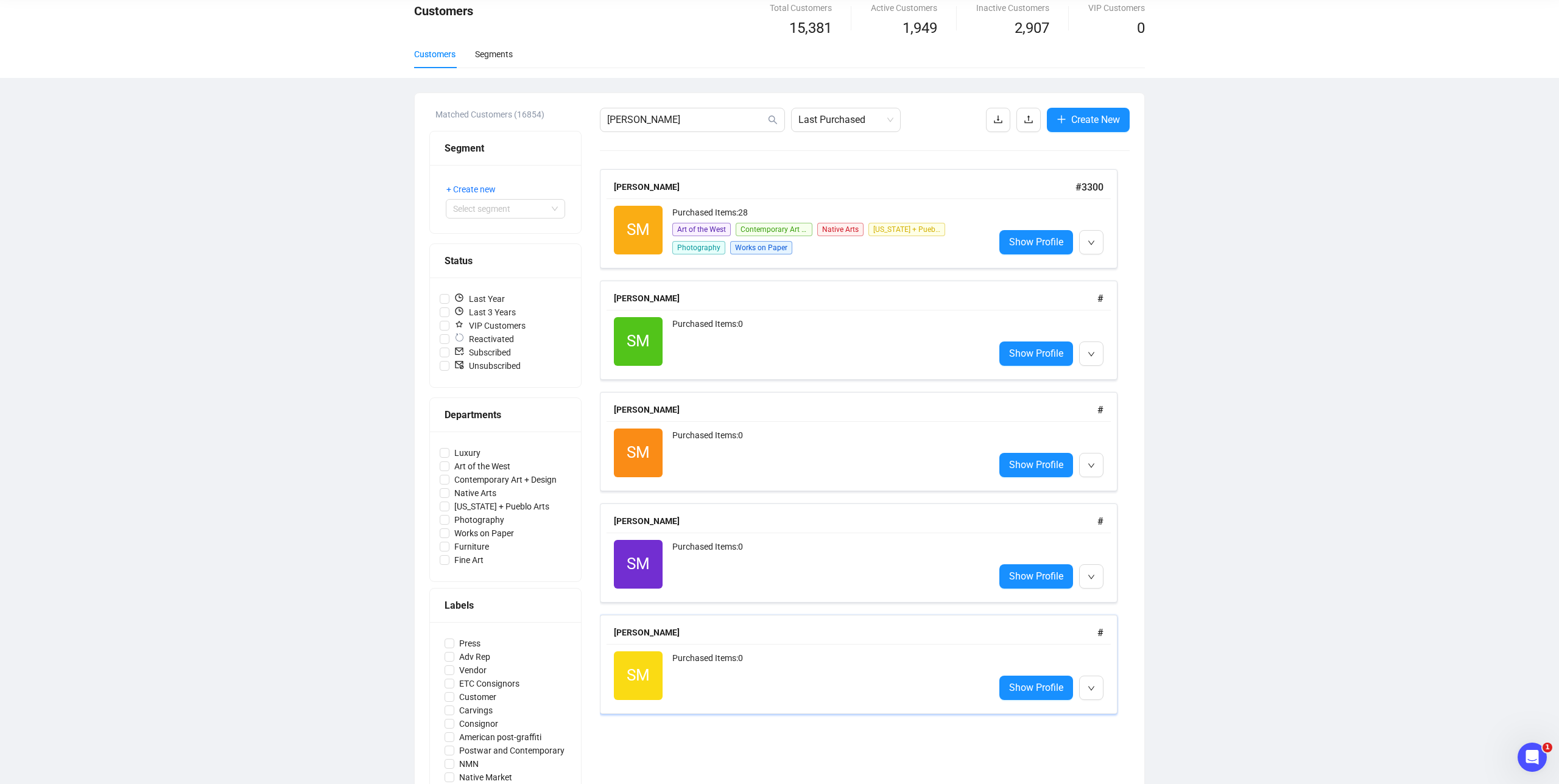
scroll to position [67, 0]
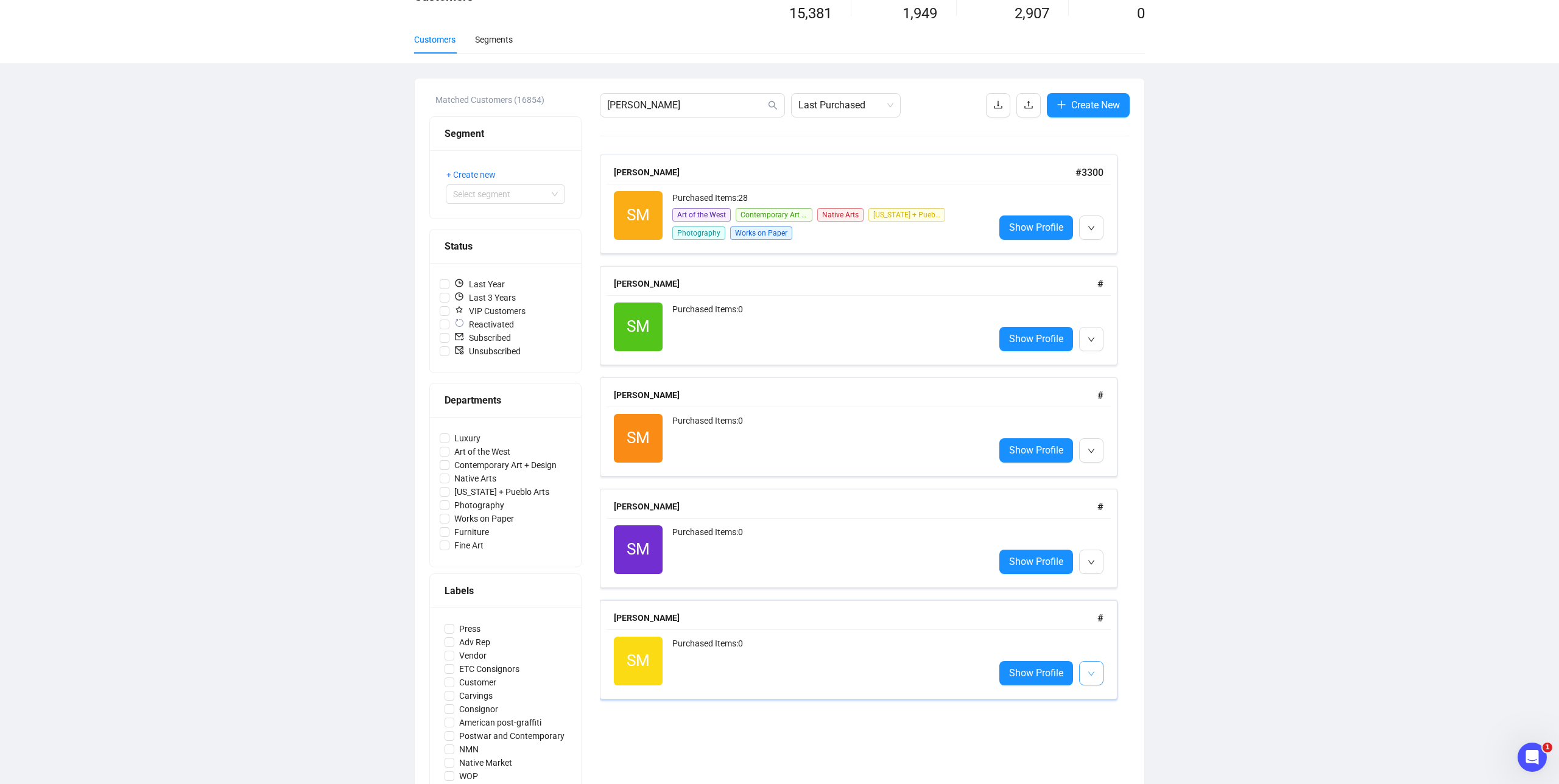
click at [1091, 671] on icon "down" at bounding box center [1092, 674] width 7 height 7
click at [1097, 720] on img at bounding box center [1093, 719] width 9 height 9
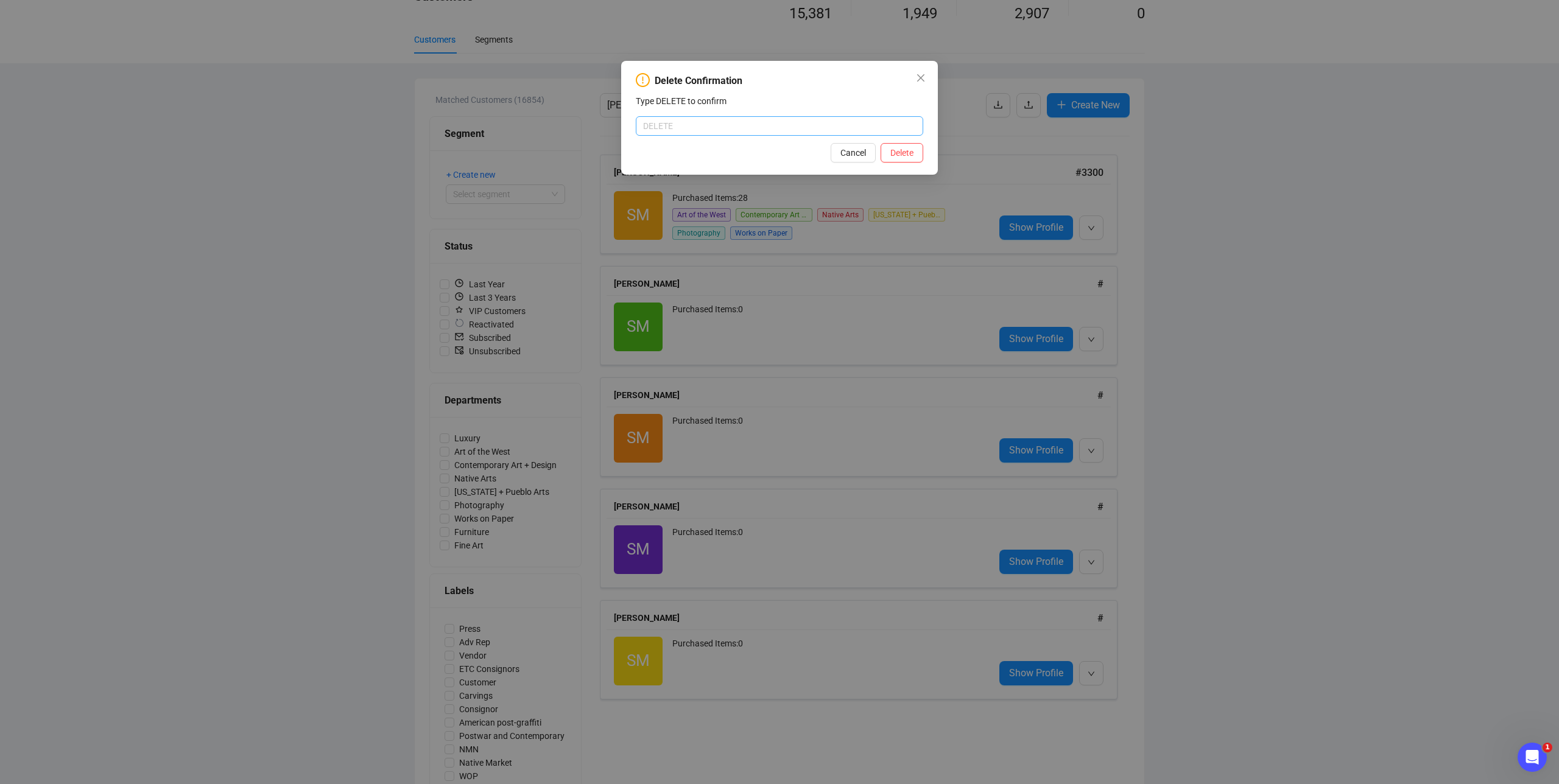
click at [676, 128] on input "text" at bounding box center [779, 126] width 288 height 20
type input "DELETE"
click at [901, 154] on span "Delete" at bounding box center [902, 153] width 23 height 13
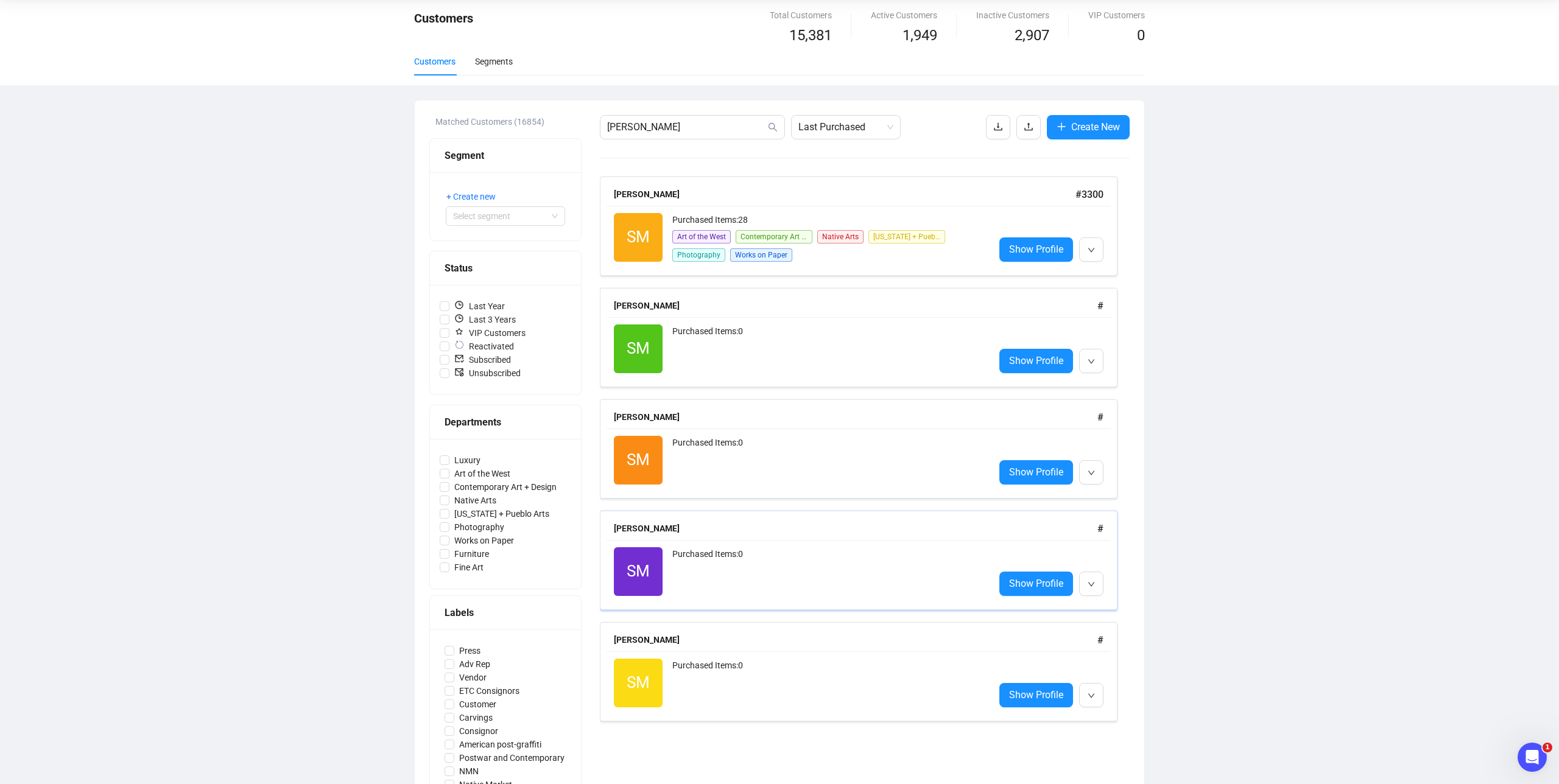
scroll to position [42, 0]
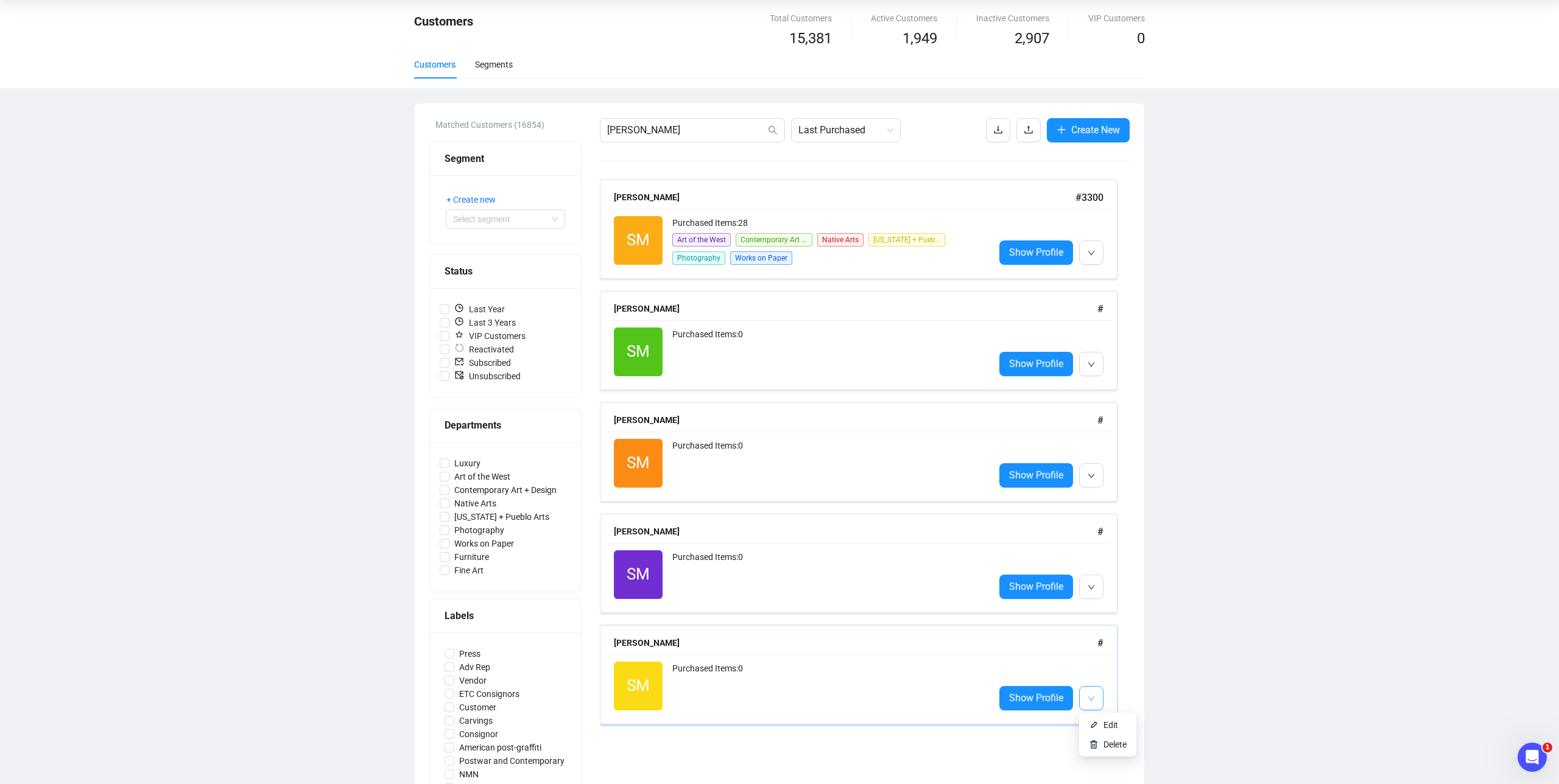
click at [1090, 700] on icon "down" at bounding box center [1092, 699] width 7 height 7
click at [1108, 744] on span "Delete" at bounding box center [1115, 744] width 23 height 9
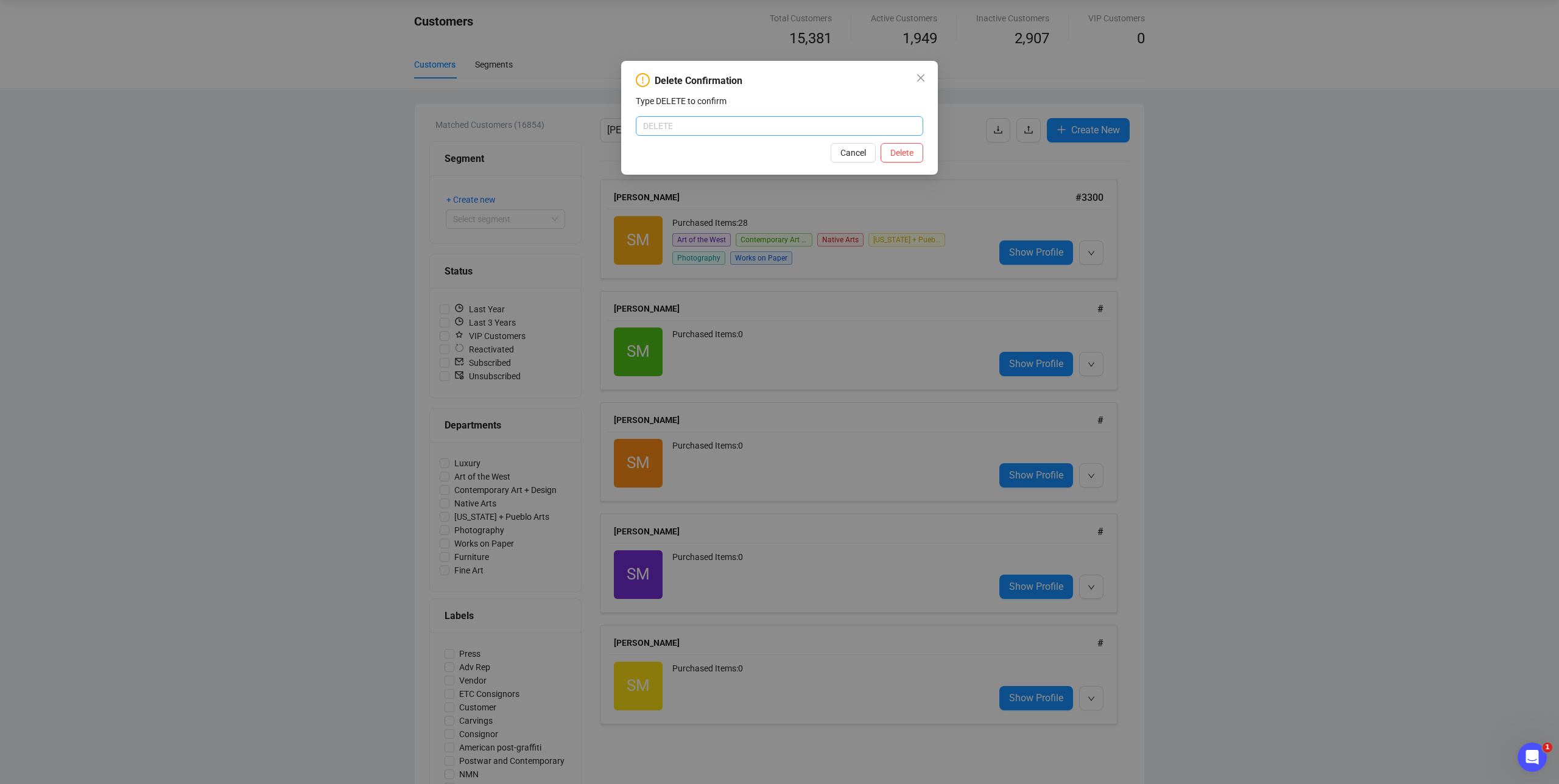
click at [689, 124] on input "text" at bounding box center [779, 126] width 288 height 20
type input "DELETE"
click at [906, 150] on span "Delete" at bounding box center [902, 153] width 23 height 13
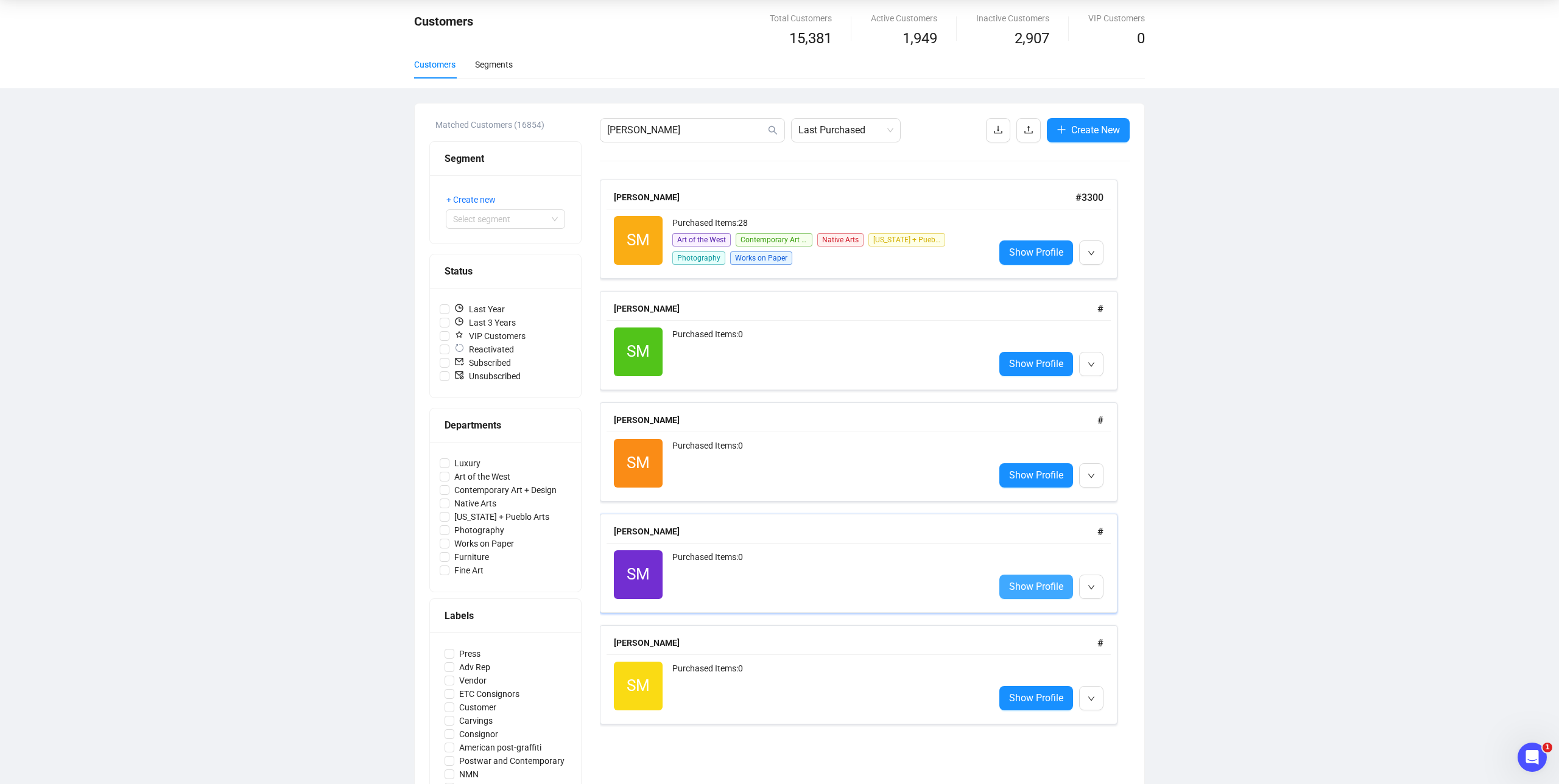
click at [1022, 582] on span "Show Profile" at bounding box center [1036, 586] width 54 height 15
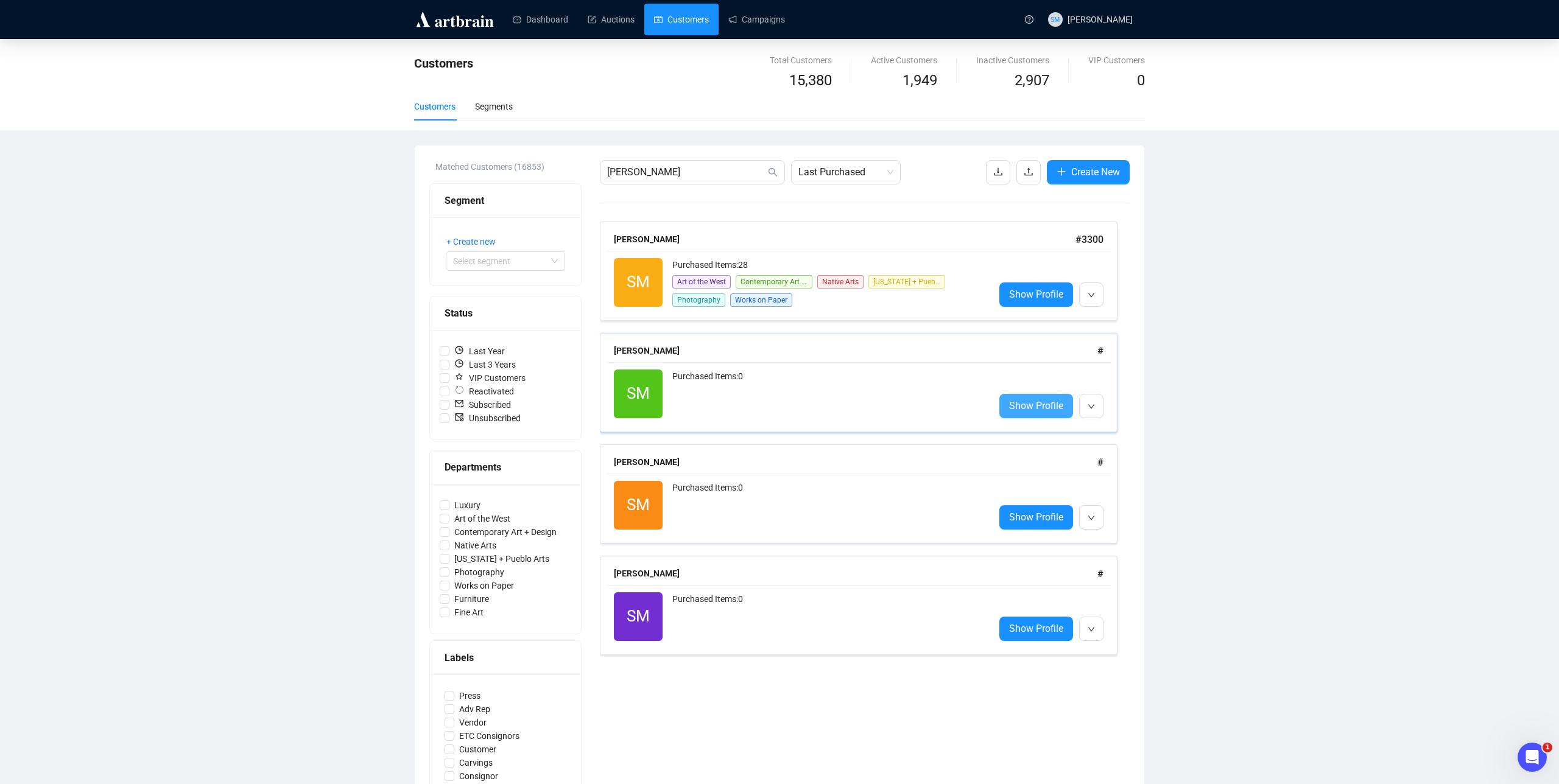
click at [1038, 402] on span "Show Profile" at bounding box center [1036, 405] width 54 height 15
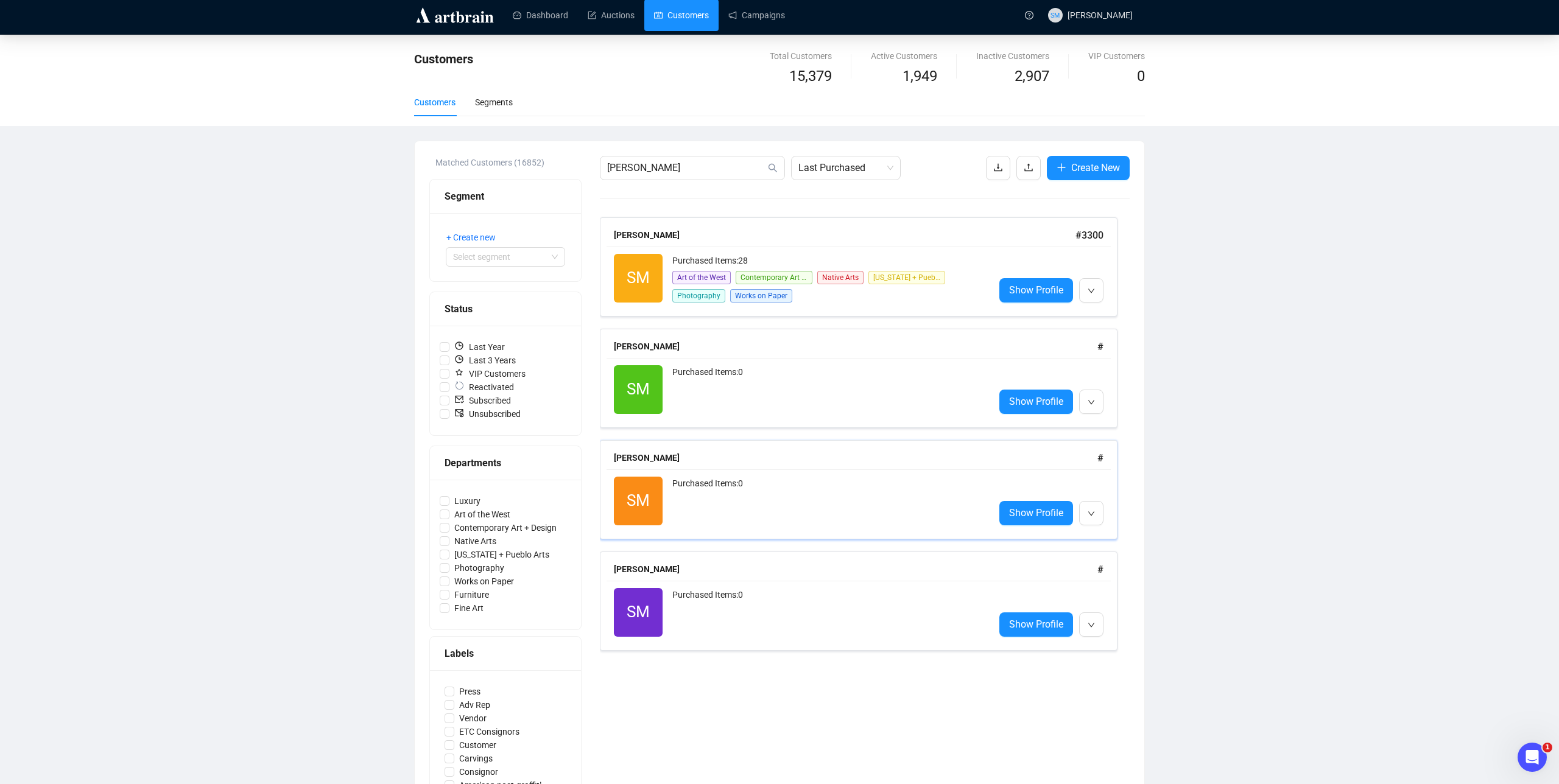
scroll to position [2, 0]
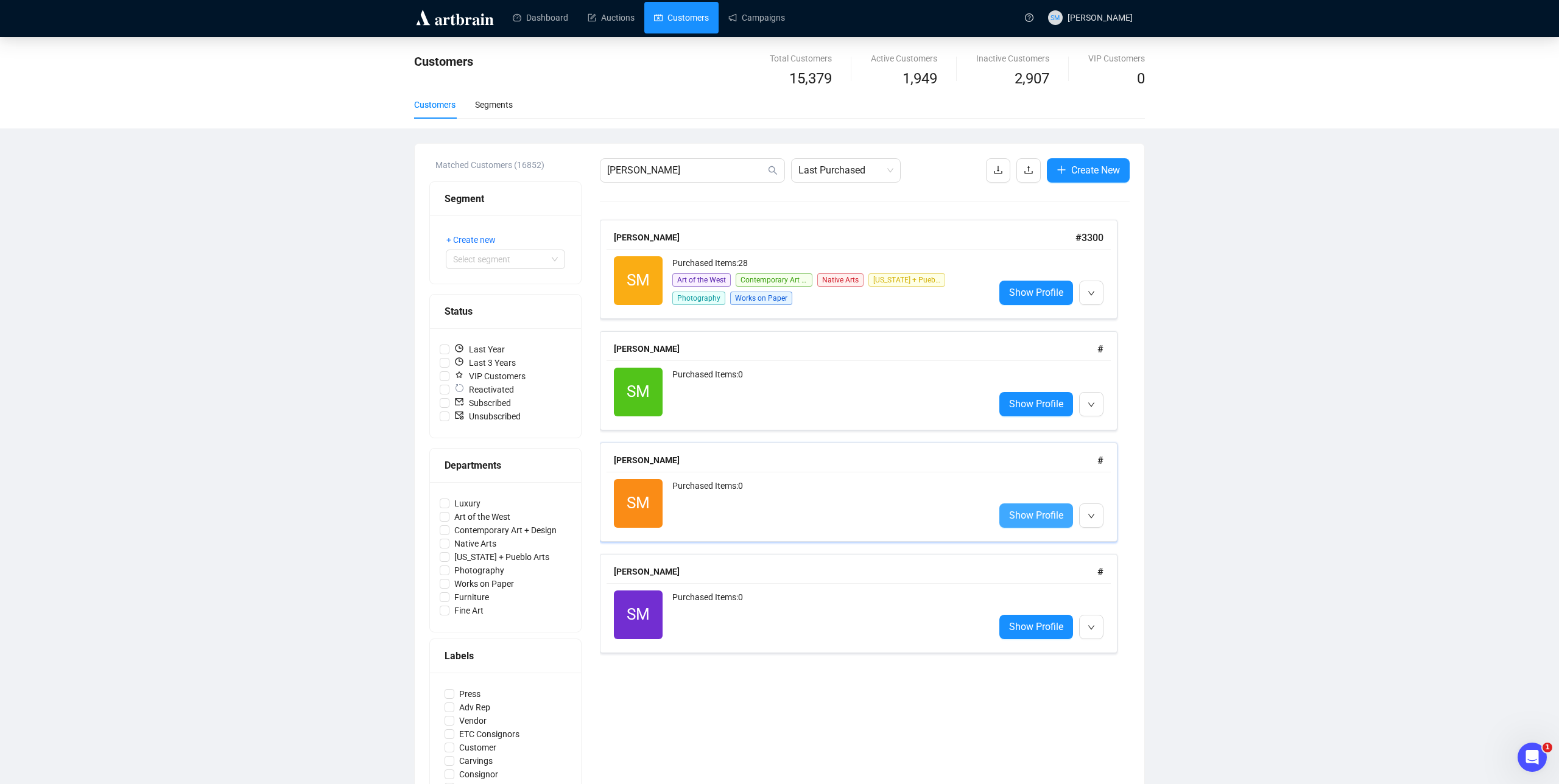
click at [1039, 508] on span "Show Profile" at bounding box center [1036, 515] width 54 height 15
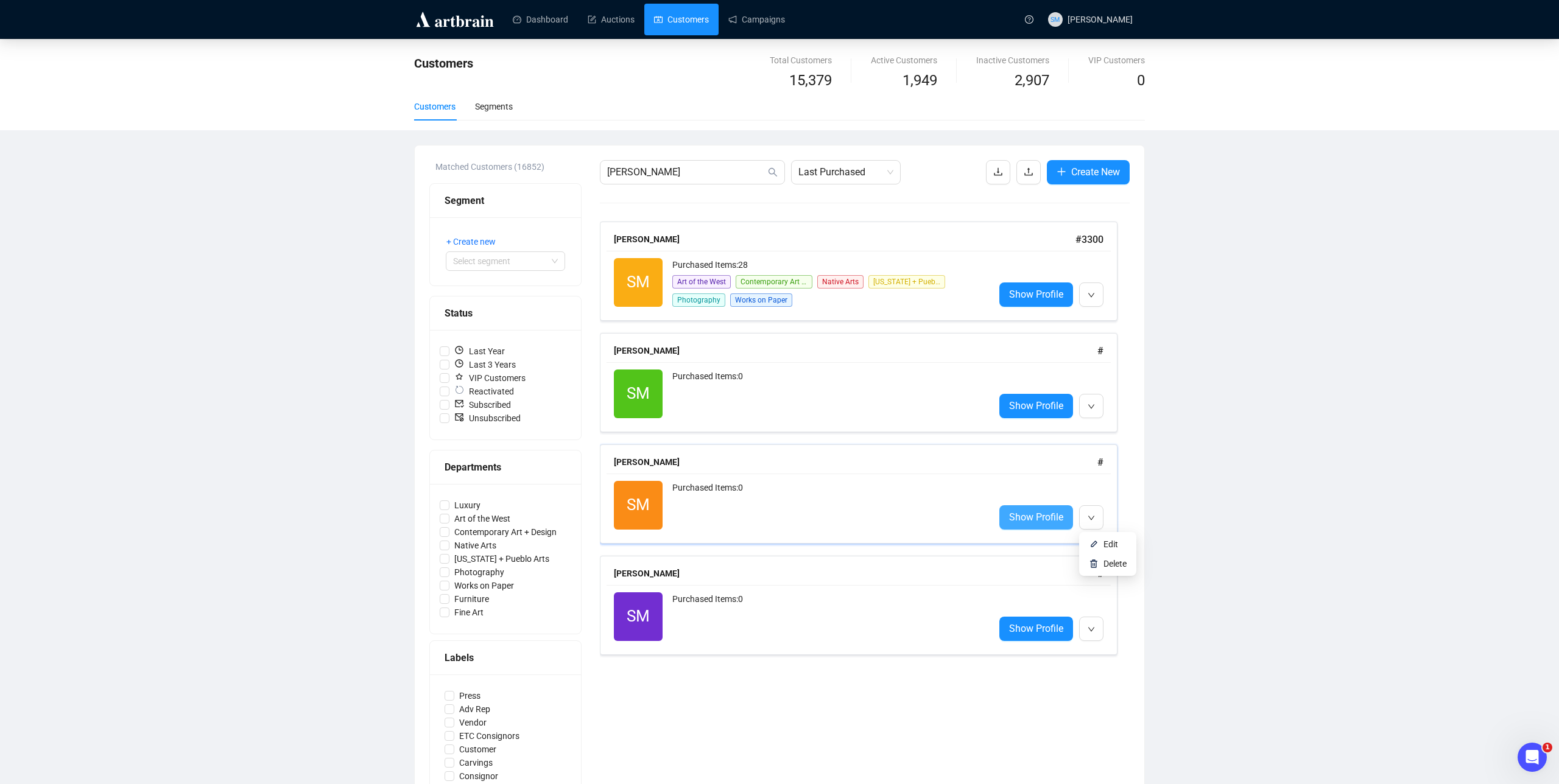
click at [1032, 515] on span "Show Profile" at bounding box center [1036, 517] width 54 height 15
click at [1092, 519] on icon "down" at bounding box center [1091, 518] width 6 height 4
click at [1108, 560] on span "Delete" at bounding box center [1115, 563] width 23 height 9
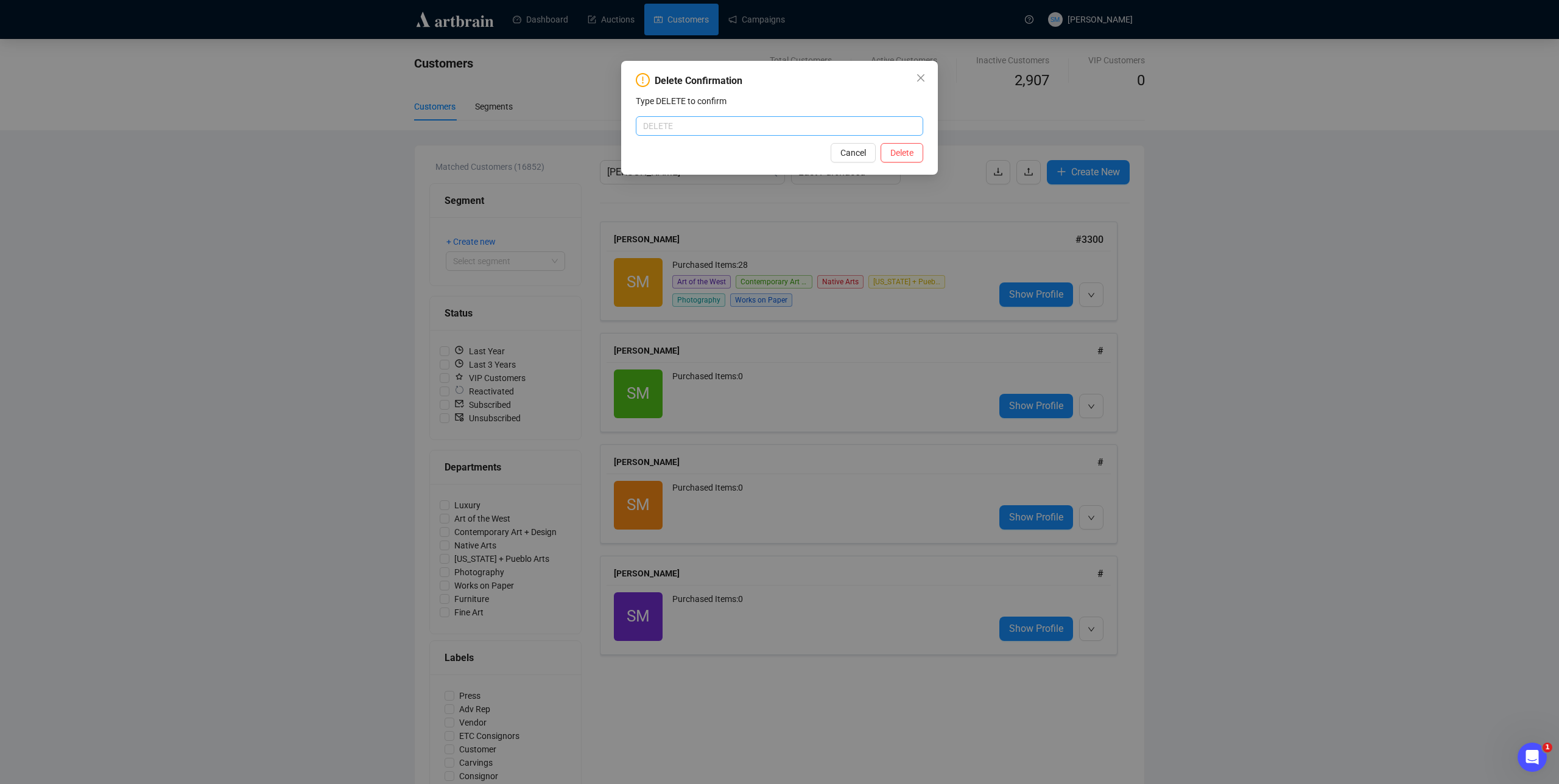
click at [706, 130] on input "text" at bounding box center [779, 126] width 288 height 20
type input "DELETE"
click at [907, 157] on span "Delete" at bounding box center [902, 153] width 23 height 13
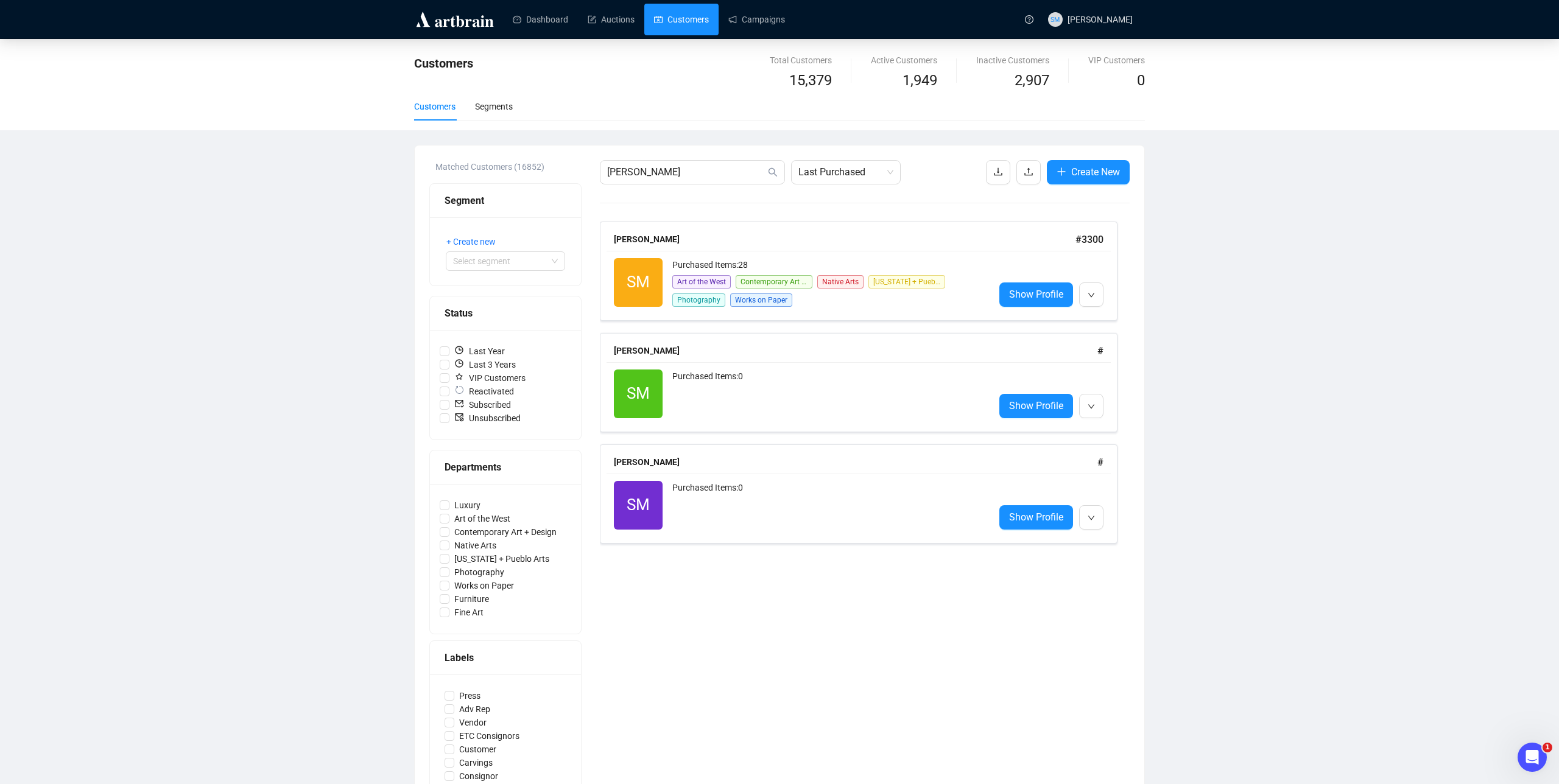
click at [1296, 391] on div "Customers Total Customers 15,379 Active Customers 1,949 Inactive Customers 2,90…" at bounding box center [779, 565] width 1559 height 1052
click at [320, 266] on div "Customers Total Customers 15,379 Active Customers 1,949 Inactive Customers 2,90…" at bounding box center [779, 565] width 1559 height 1052
